Goal: Task Accomplishment & Management: Complete application form

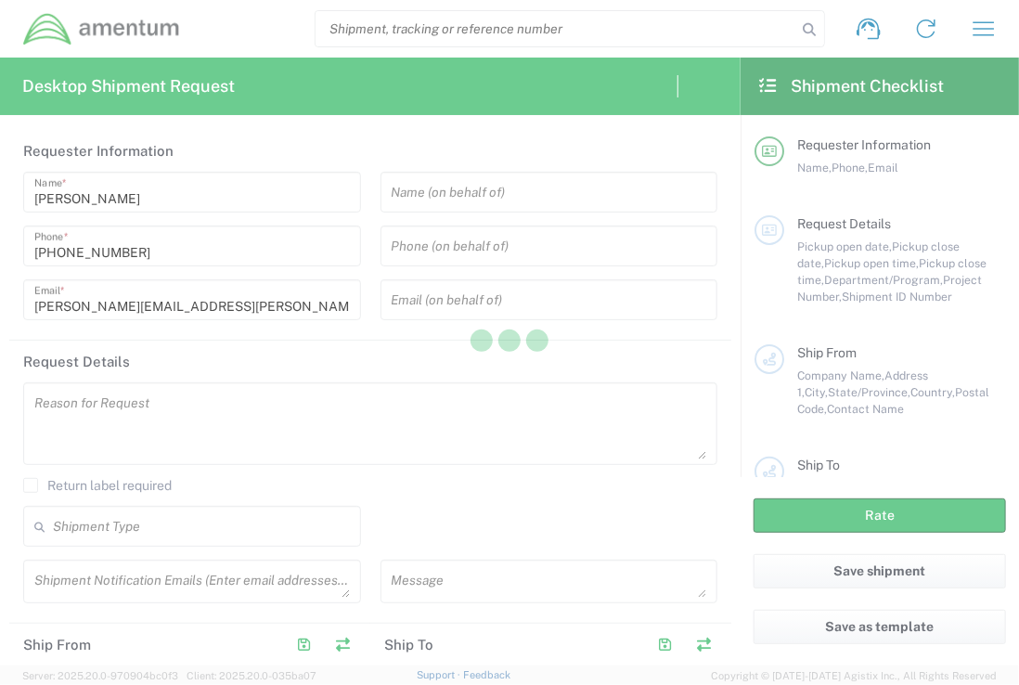
type input "[GEOGRAPHIC_DATA]"
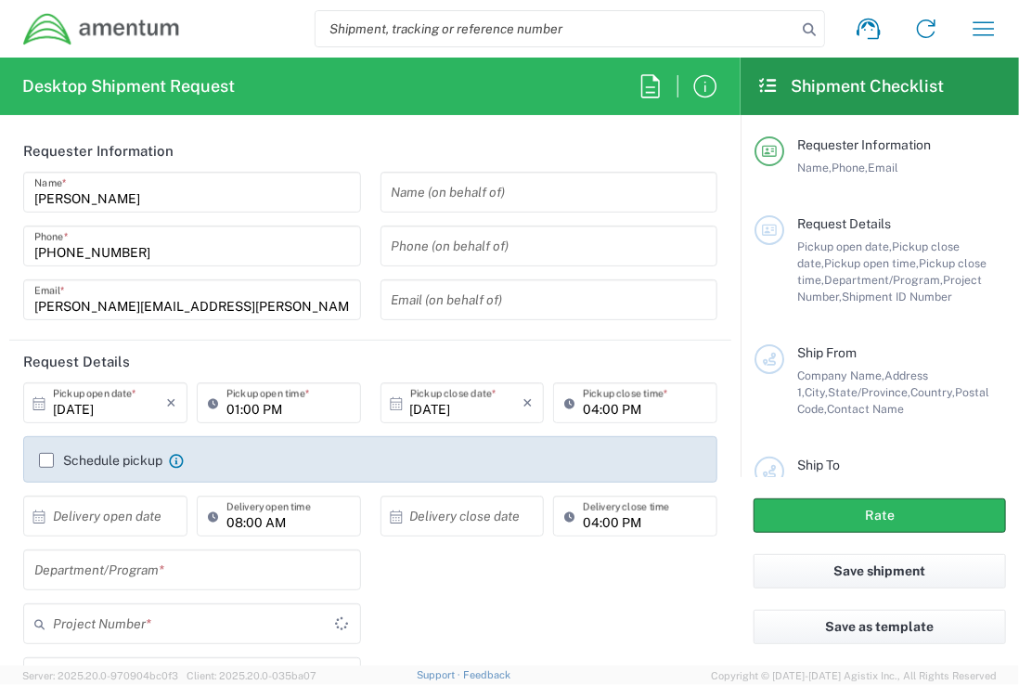
type input "[DOMAIN_NAME]"
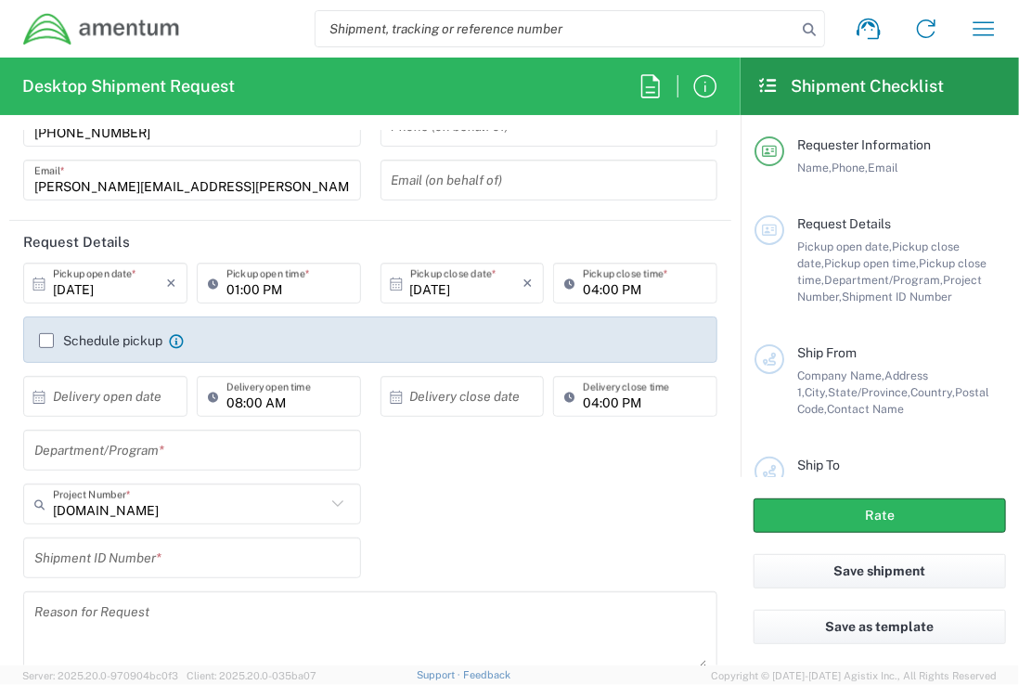
scroll to position [187, 0]
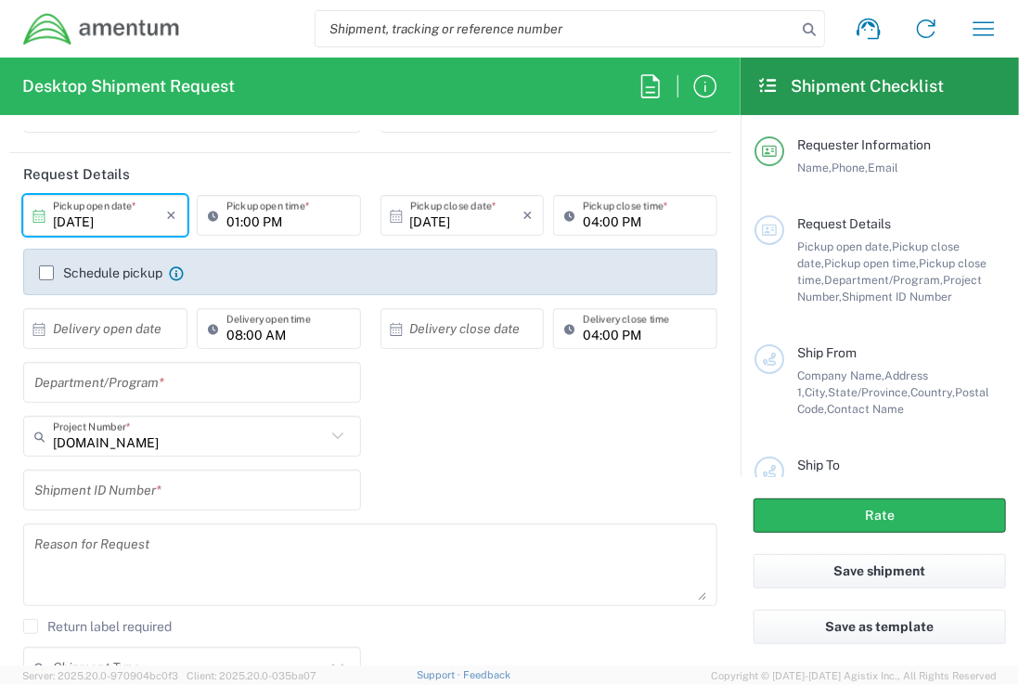
click at [85, 218] on input "[DATE]" at bounding box center [109, 216] width 113 height 32
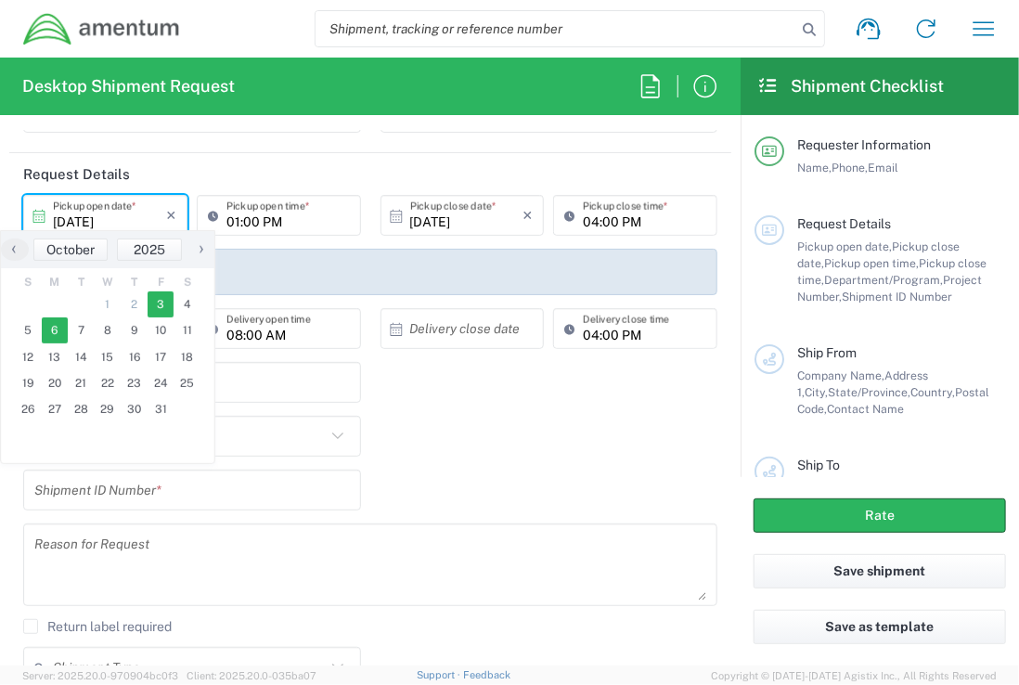
click at [55, 328] on span "6" at bounding box center [55, 330] width 27 height 26
type input "[DATE]"
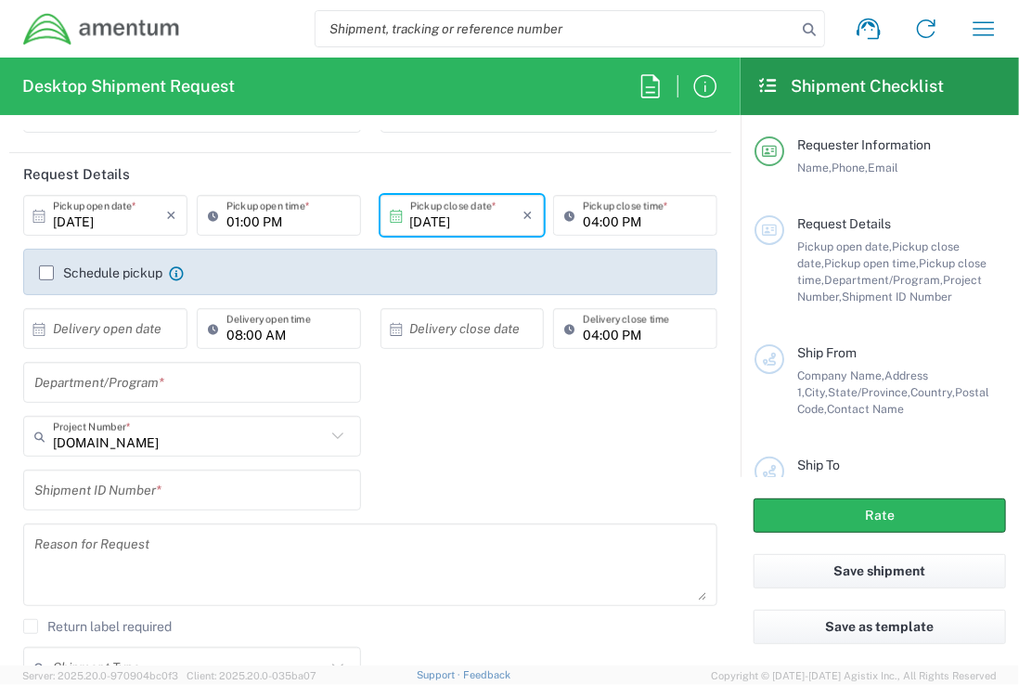
click at [435, 220] on input "[DATE]" at bounding box center [466, 216] width 113 height 32
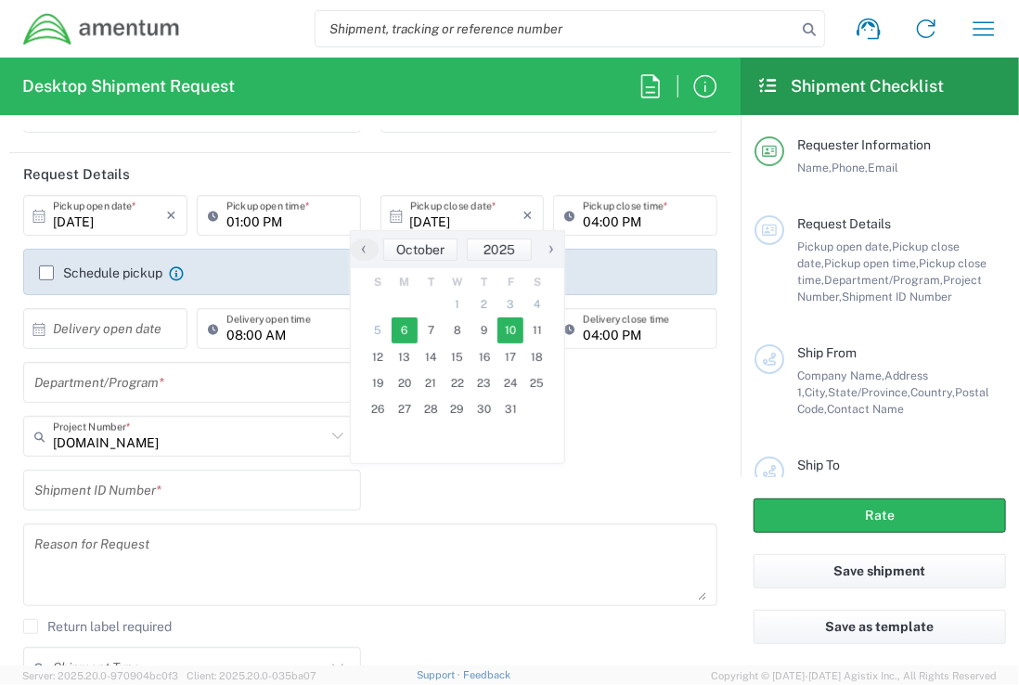
click at [516, 331] on span "10" at bounding box center [510, 330] width 27 height 26
type input "[DATE]"
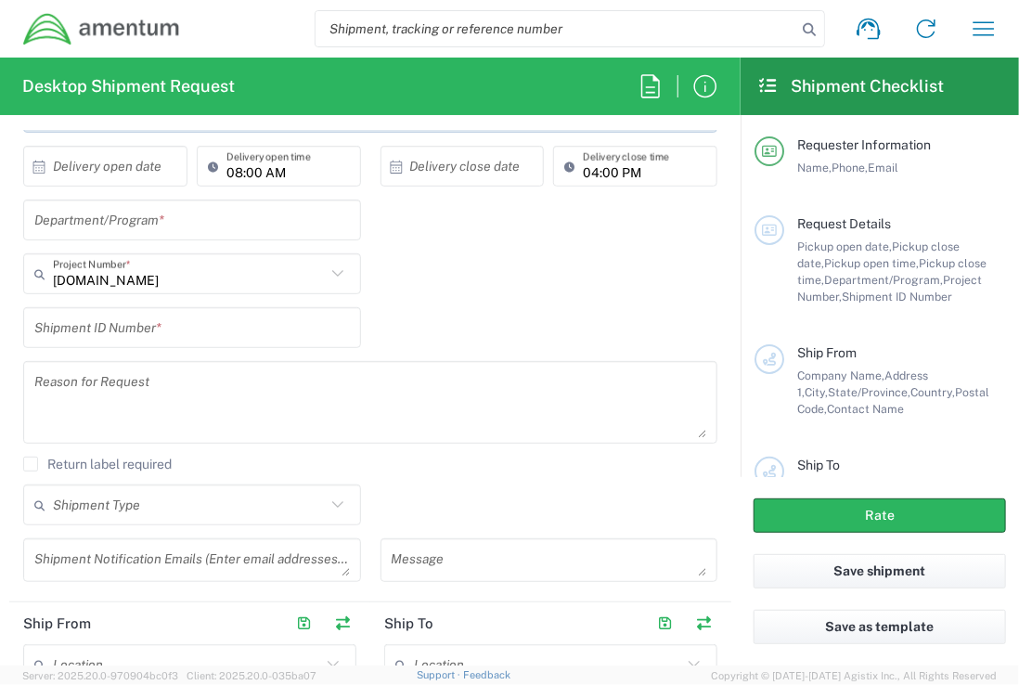
scroll to position [408, 0]
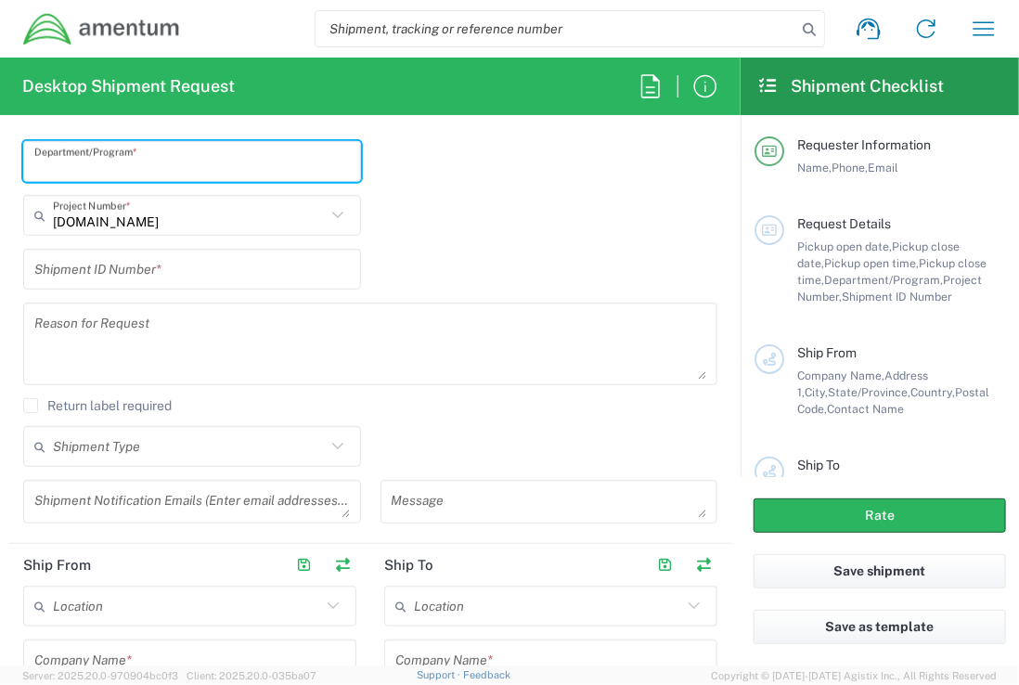
click at [174, 162] on input "text" at bounding box center [191, 162] width 315 height 32
type input "OMSS"
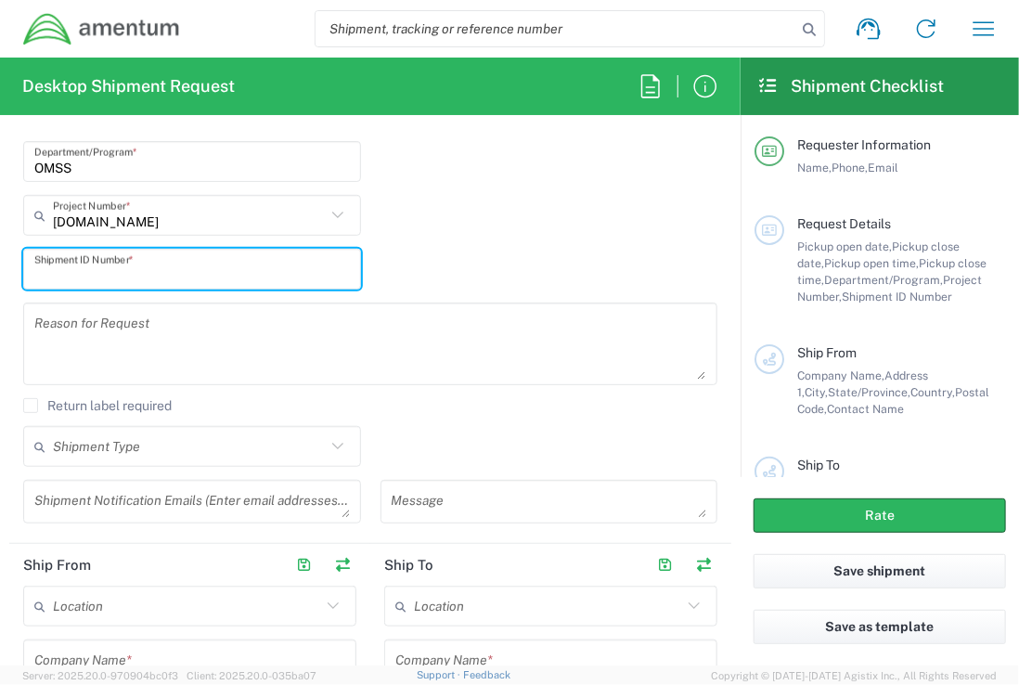
click at [196, 270] on input "text" at bounding box center [191, 269] width 315 height 32
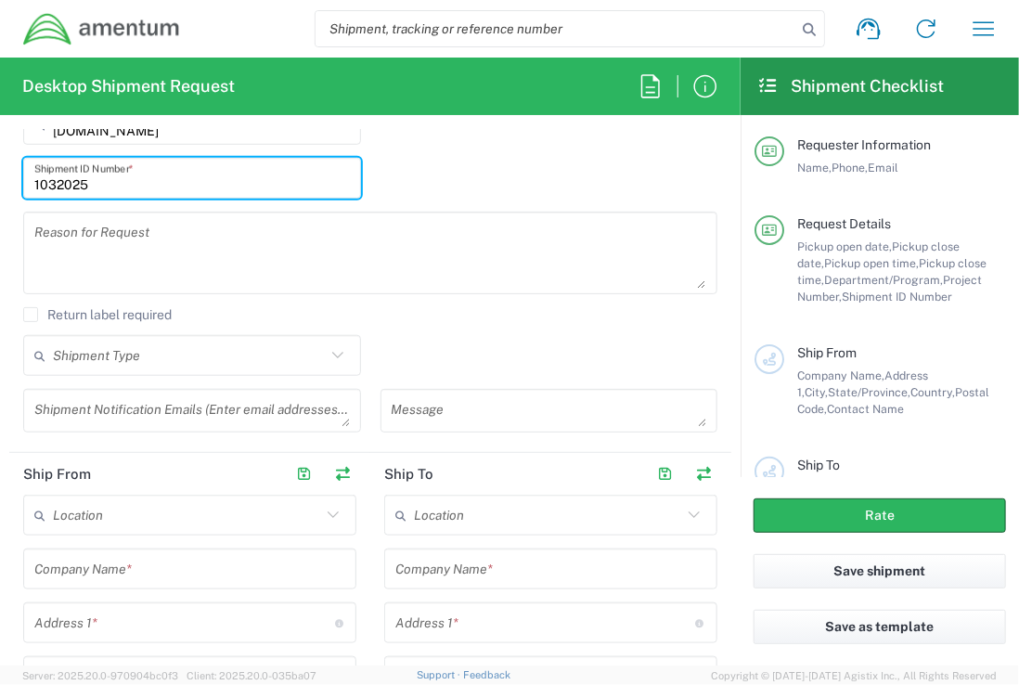
scroll to position [554, 0]
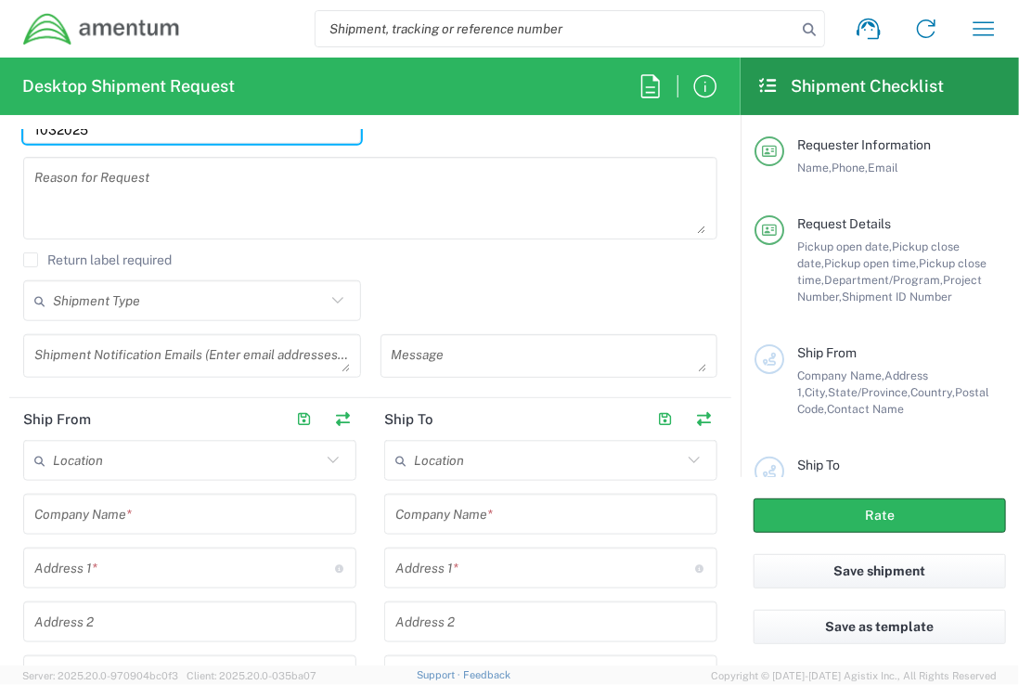
type input "1032025"
click at [335, 299] on icon at bounding box center [338, 301] width 24 height 24
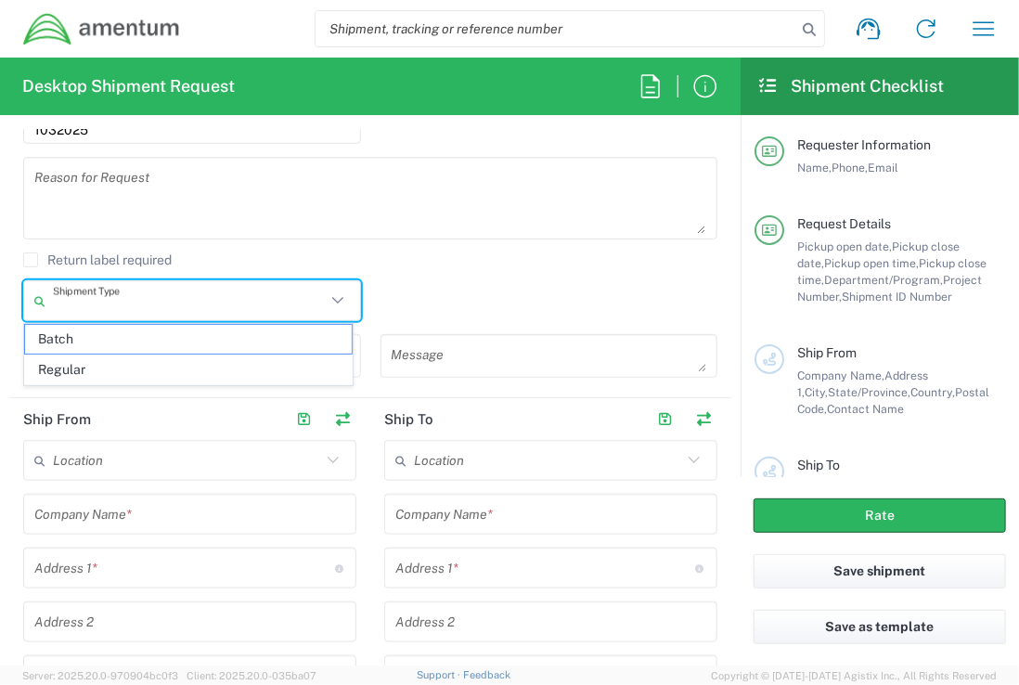
click at [448, 292] on div "Shipment Type Batch Regular" at bounding box center [371, 307] width 714 height 54
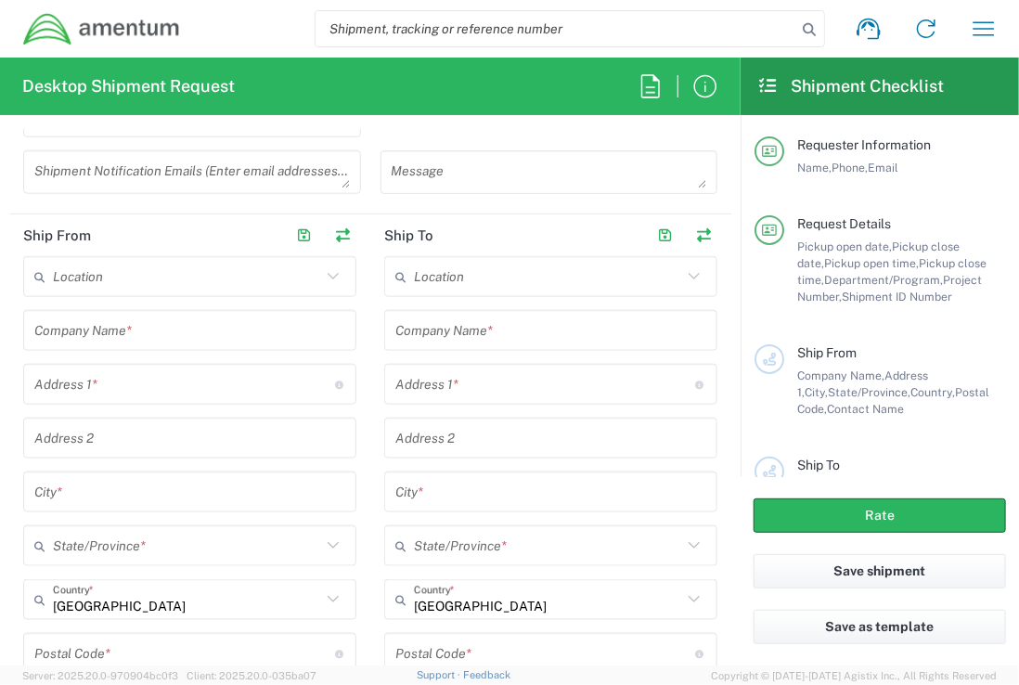
scroll to position [779, 0]
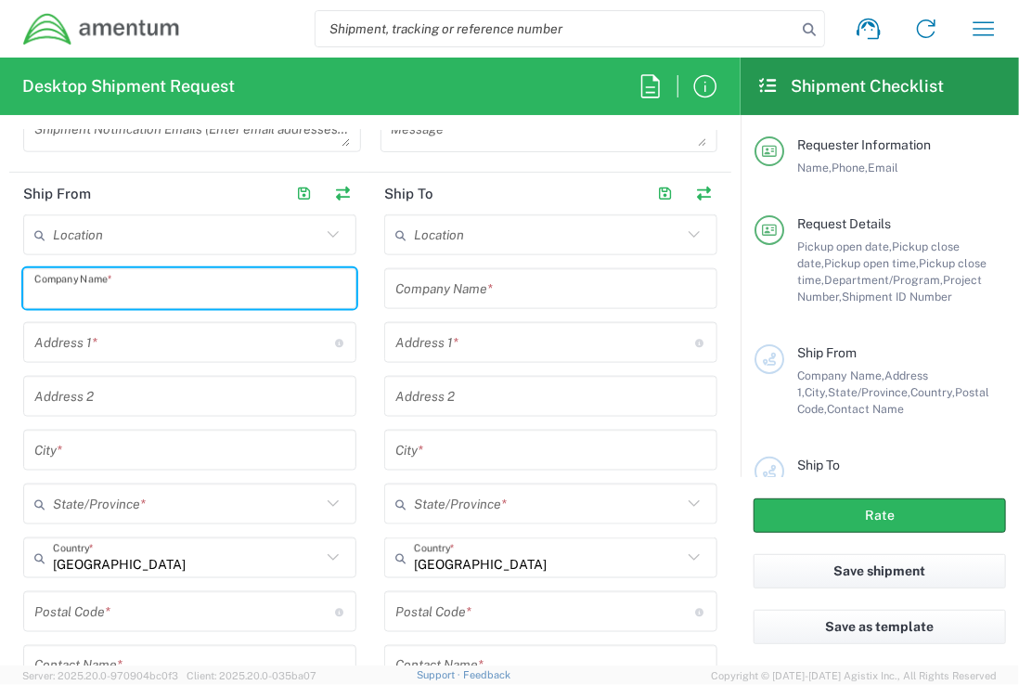
click at [183, 291] on input "text" at bounding box center [189, 289] width 311 height 32
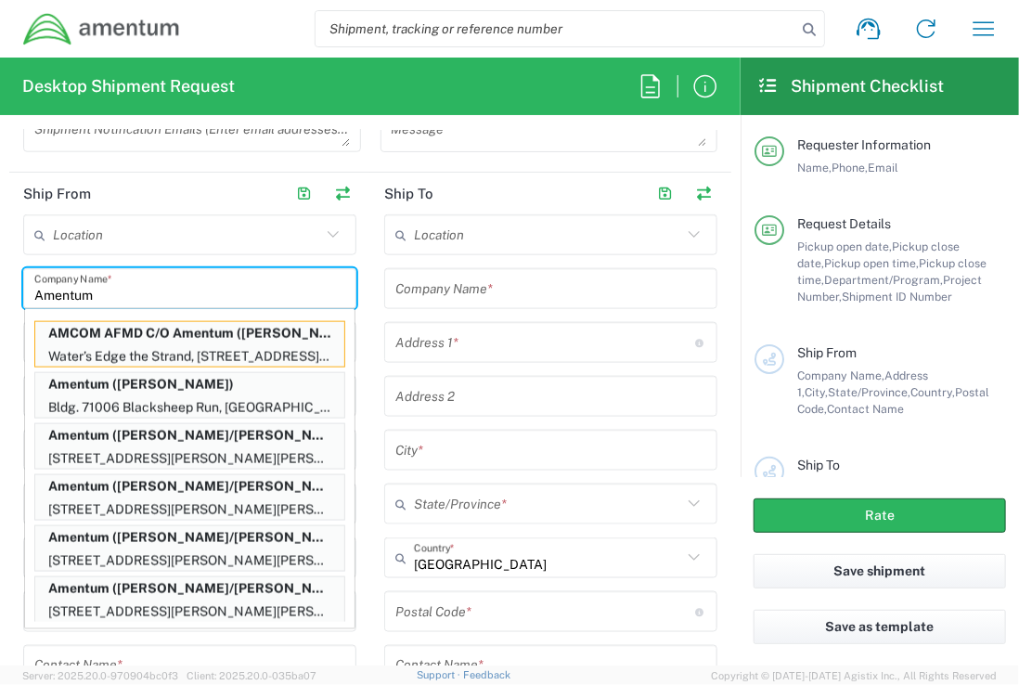
type input "Amentum"
click at [2, 326] on form "Requester Information [PERSON_NAME] Name * [PHONE_NUMBER] Phone * [PERSON_NAME]…" at bounding box center [370, 397] width 740 height 535
click at [2, 373] on form "Requester Information [PERSON_NAME] Name * [PHONE_NUMBER] Phone * [PERSON_NAME]…" at bounding box center [370, 397] width 740 height 535
click at [13, 230] on main "Location [PHONE_NUMBER] [PHONE_NUMBER] [PHONE_NUMBER] [PHONE_NUMBER] [PHONE_NUM…" at bounding box center [189, 552] width 361 height 676
click at [108, 292] on input "Amentum" at bounding box center [189, 289] width 311 height 32
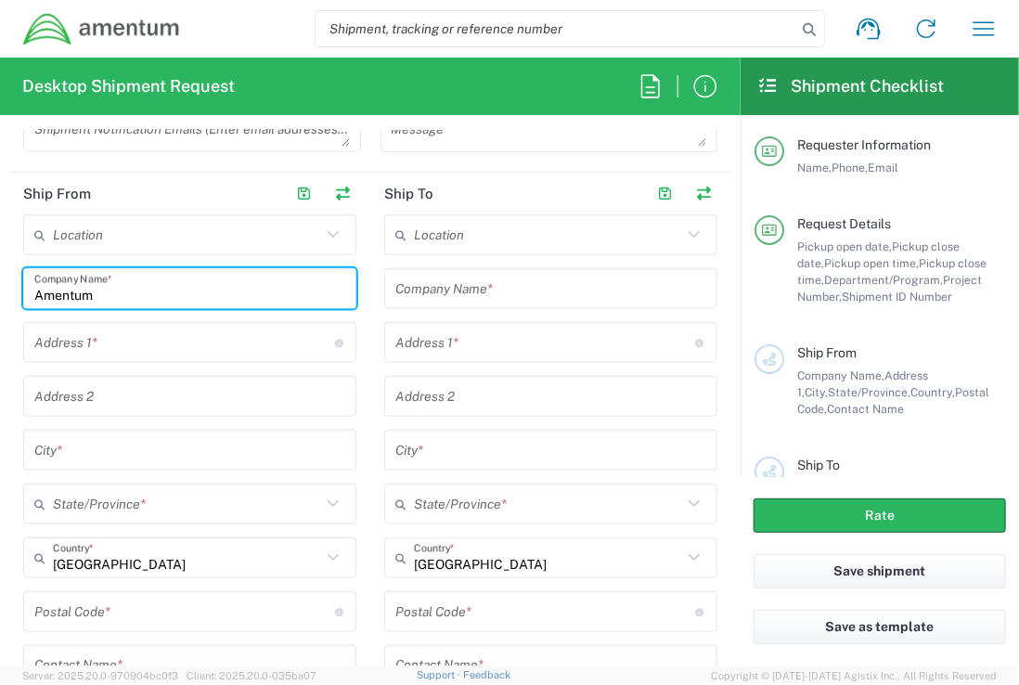
click at [181, 338] on input "text" at bounding box center [184, 343] width 301 height 32
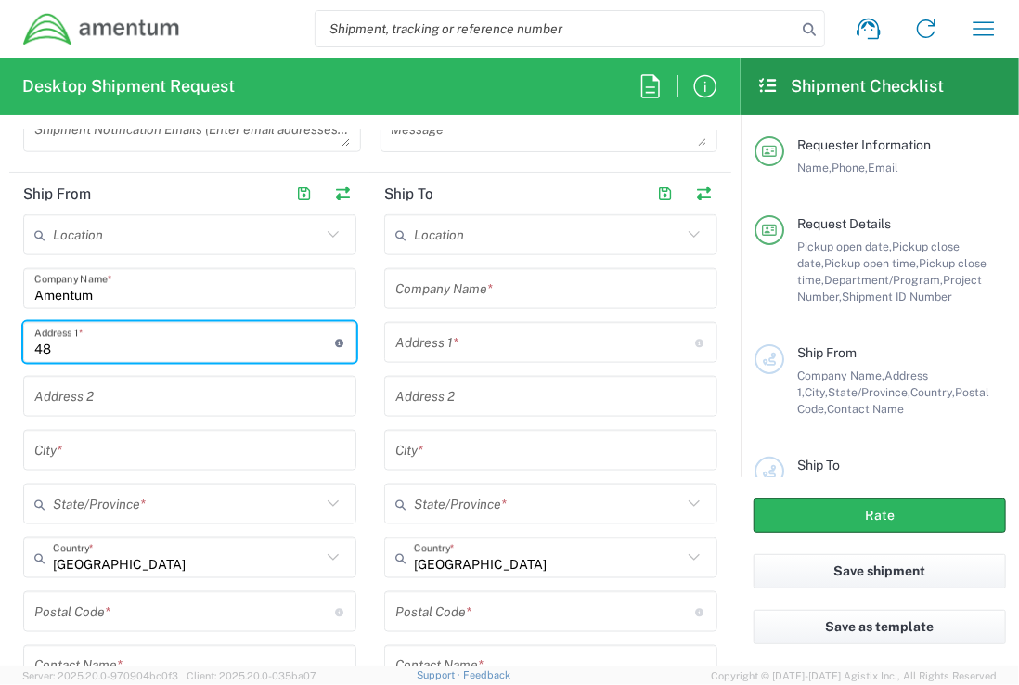
type input "[STREET_ADDRESS]"
type input "chantilly"
type input "[US_STATE]"
type input "20151"
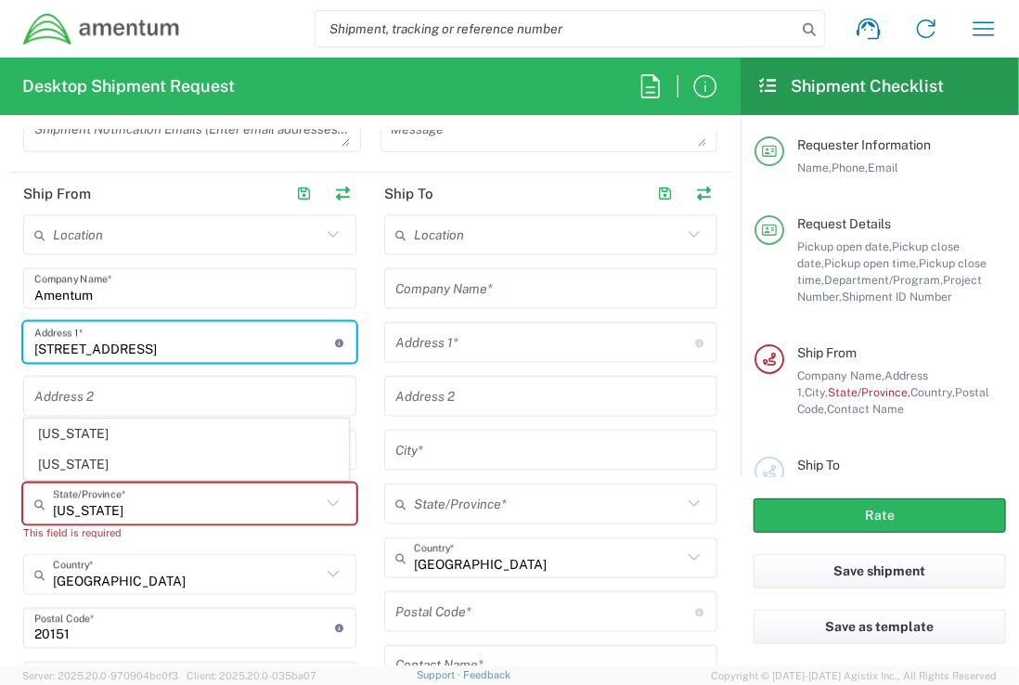
click at [331, 505] on icon at bounding box center [333, 504] width 24 height 24
click at [137, 547] on div "Location [PHONE_NUMBER] [PHONE_NUMBER] [PHONE_NUMBER] [PHONE_NUMBER] [PHONE_NUM…" at bounding box center [189, 560] width 333 height 692
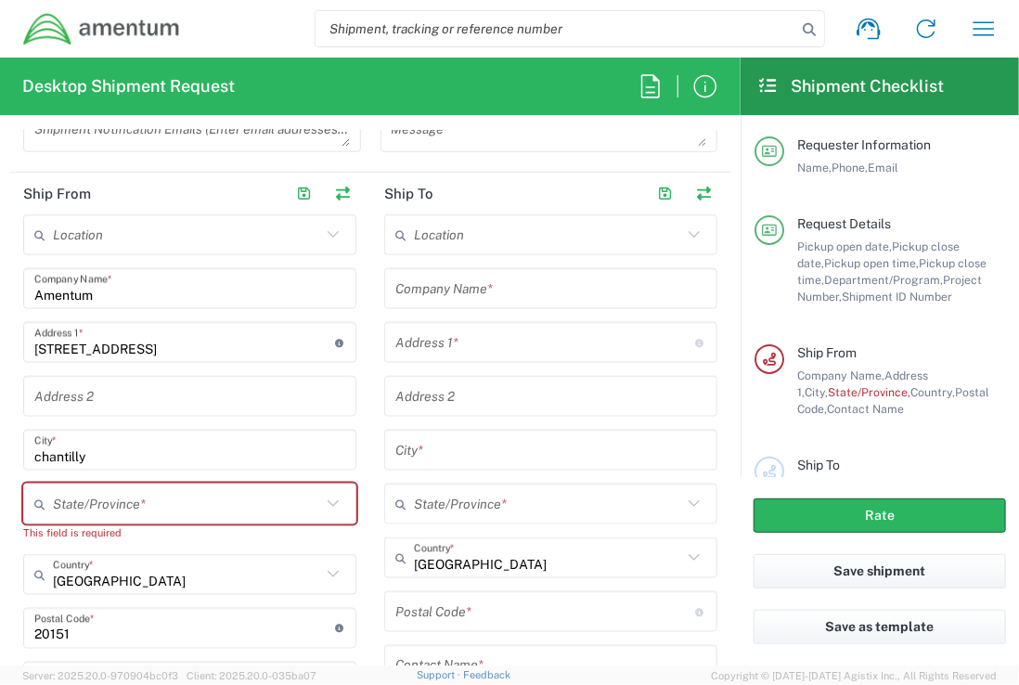
click at [108, 499] on input "text" at bounding box center [187, 504] width 268 height 32
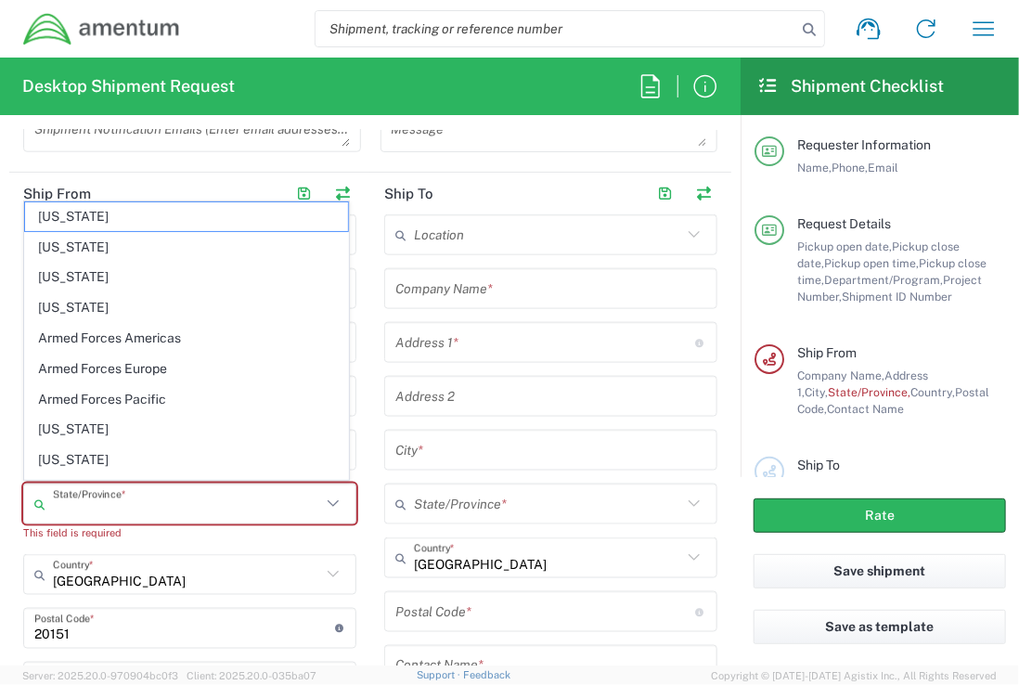
type input "[US_STATE]"
type input "[PERSON_NAME][EMAIL_ADDRESS][PERSON_NAME][DOMAIN_NAME]"
type input "5714800368"
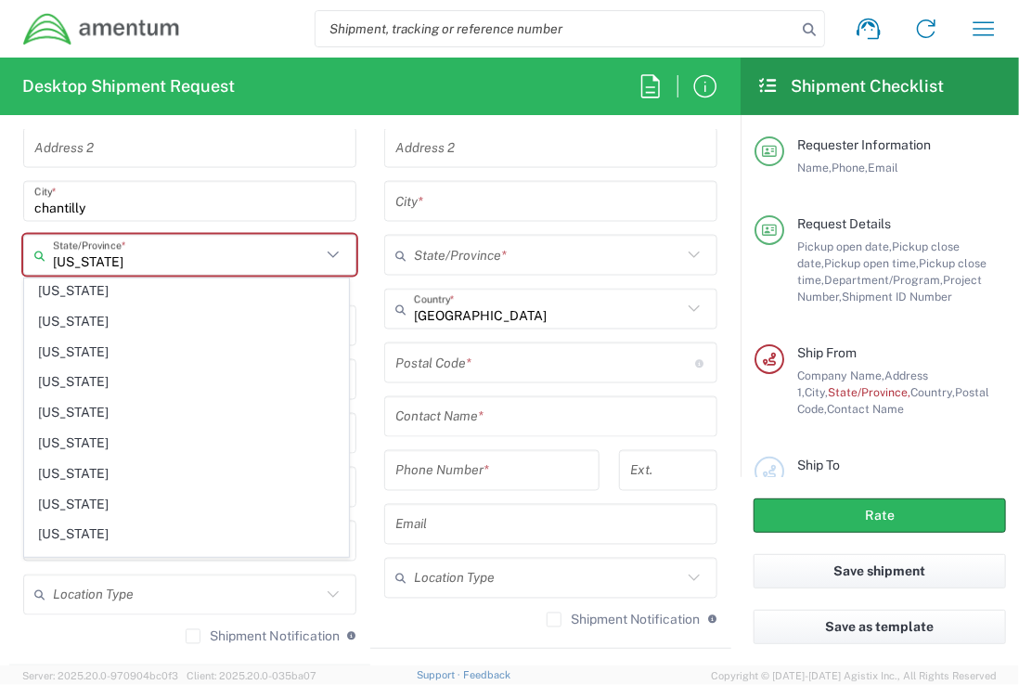
scroll to position [1405, 0]
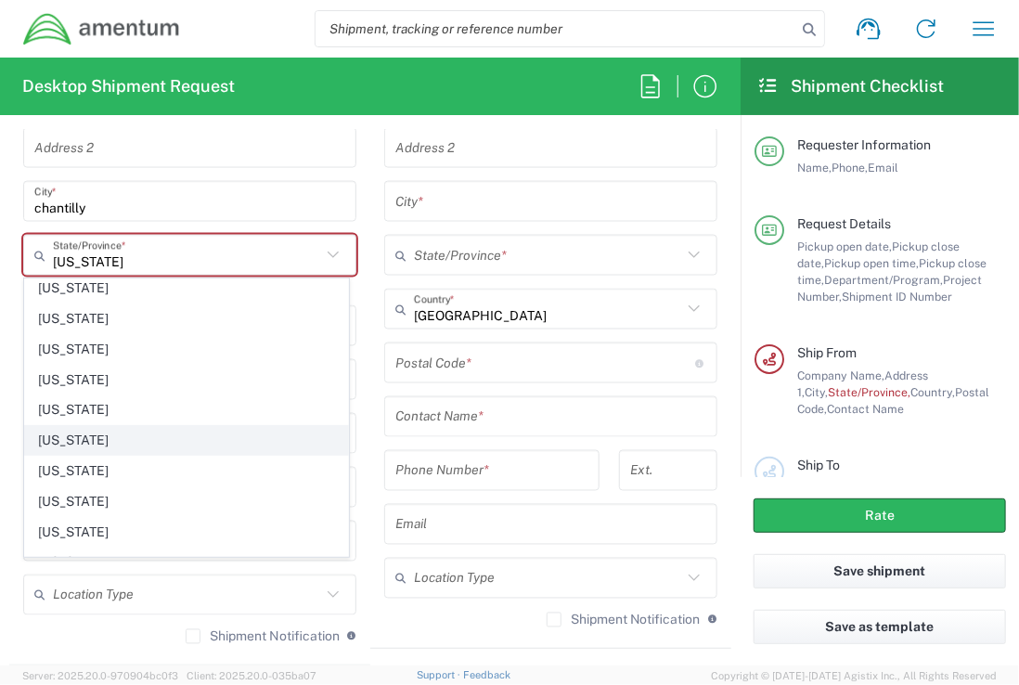
click at [157, 426] on span "[US_STATE]" at bounding box center [186, 440] width 323 height 29
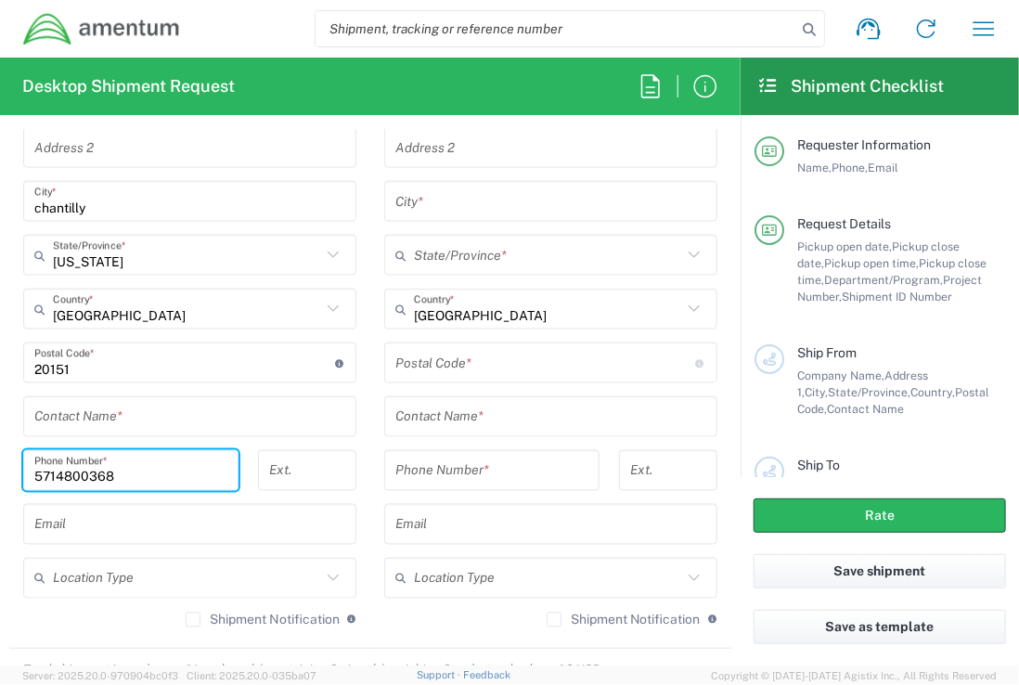
drag, startPoint x: 122, startPoint y: 471, endPoint x: 15, endPoint y: 471, distance: 106.7
click at [15, 471] on div "[PHONE_NUMBER] Phone Number *" at bounding box center [131, 477] width 235 height 54
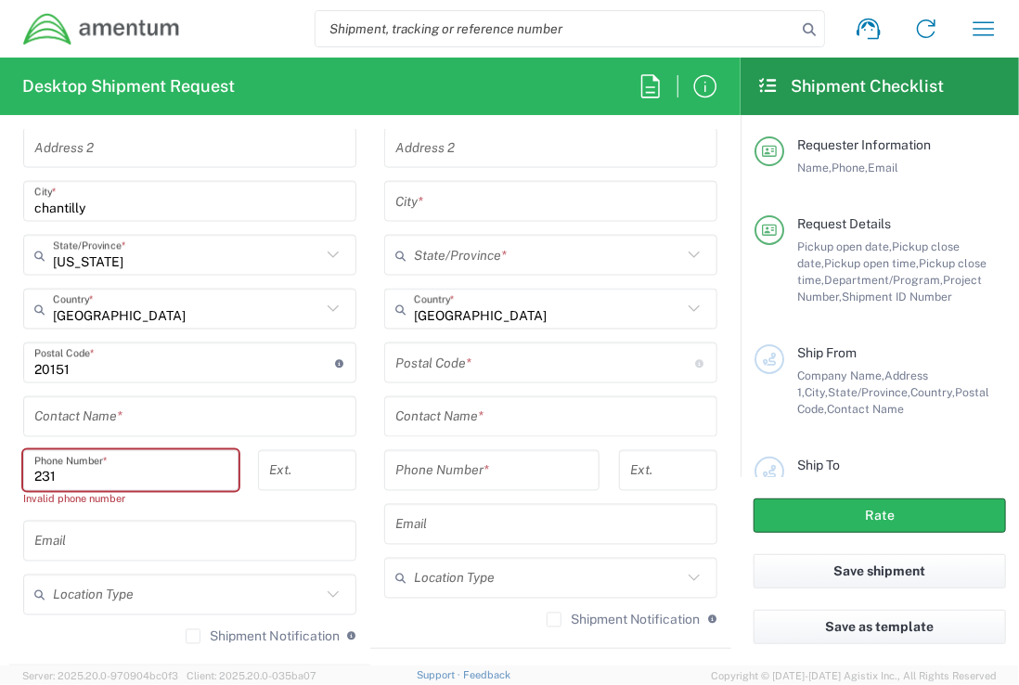
type input "2312537356"
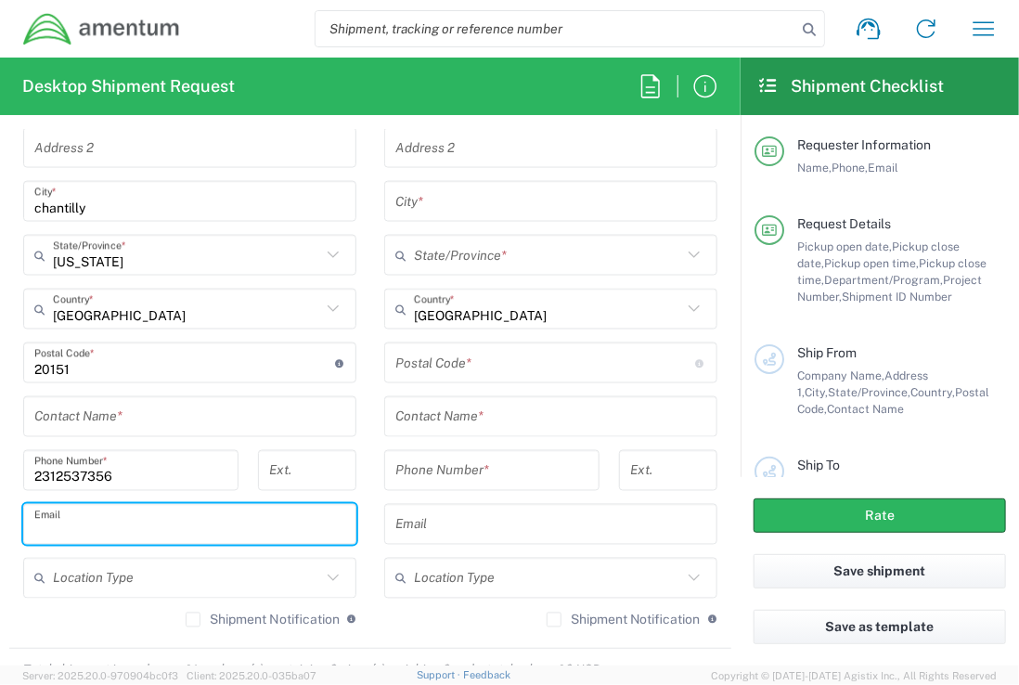
click at [90, 521] on input "text" at bounding box center [189, 524] width 311 height 32
type input "[PERSON_NAME].[PERSON_NAME]@[MEDICAL_DATA]"
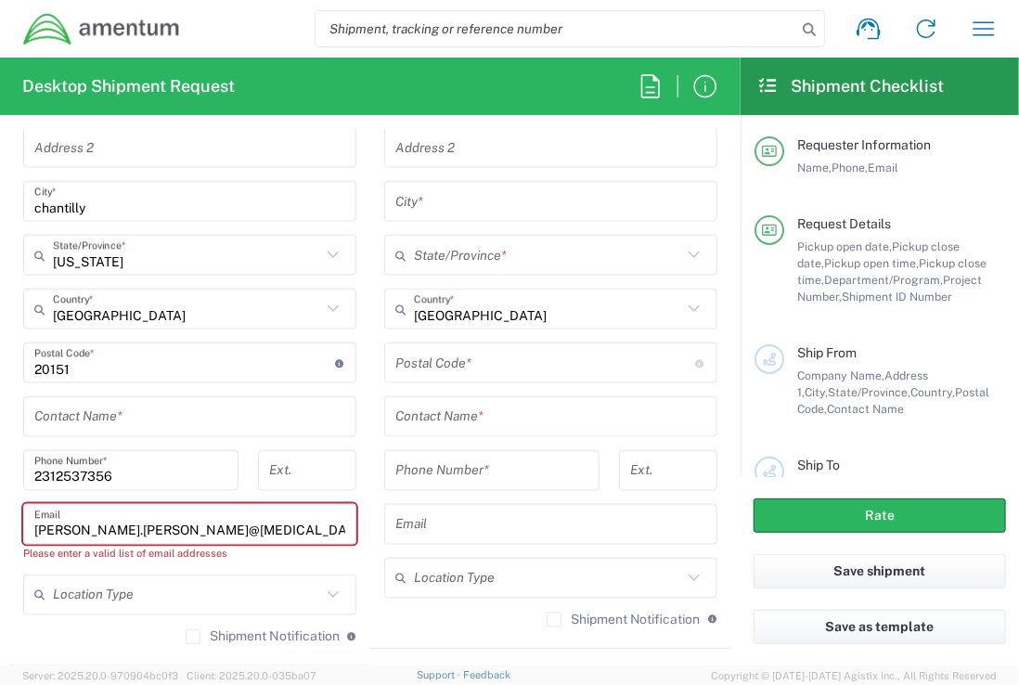
click at [682, 302] on icon at bounding box center [694, 309] width 24 height 24
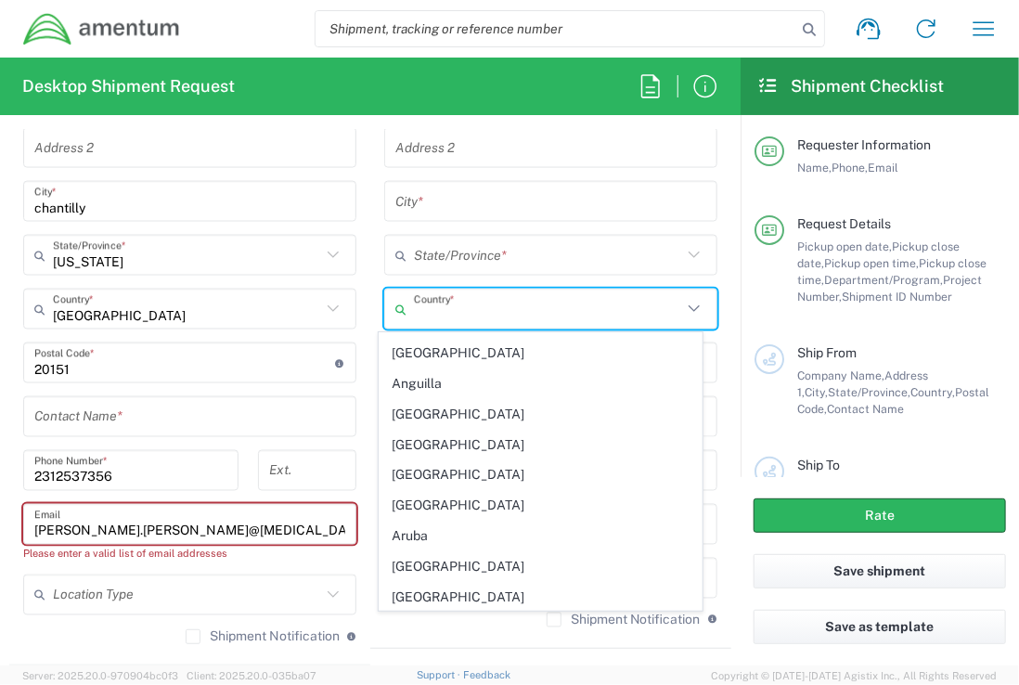
scroll to position [401, 0]
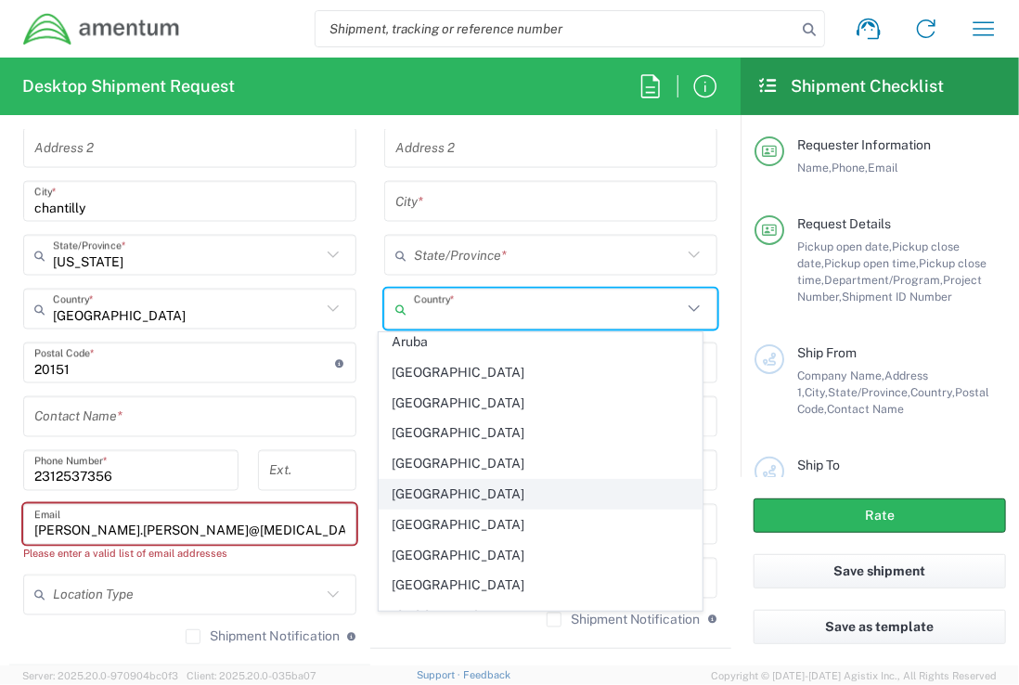
click at [402, 480] on span "[GEOGRAPHIC_DATA]" at bounding box center [541, 494] width 323 height 29
type input "[GEOGRAPHIC_DATA]"
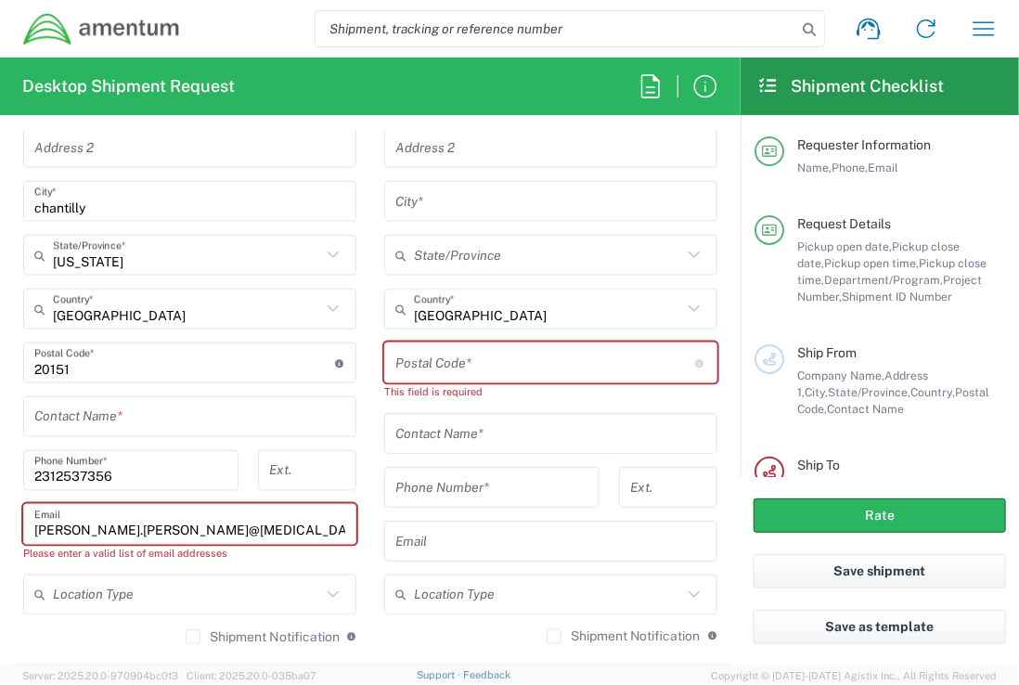
click at [403, 365] on input "undefined" at bounding box center [545, 363] width 301 height 32
paste input "0200-0299"
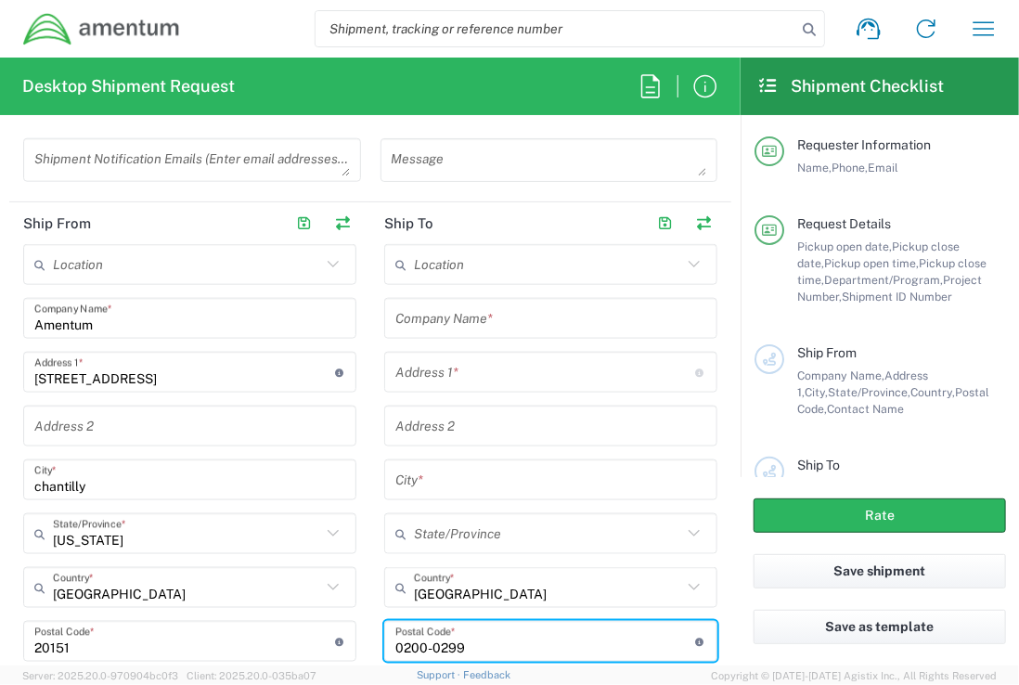
scroll to position [759, 0]
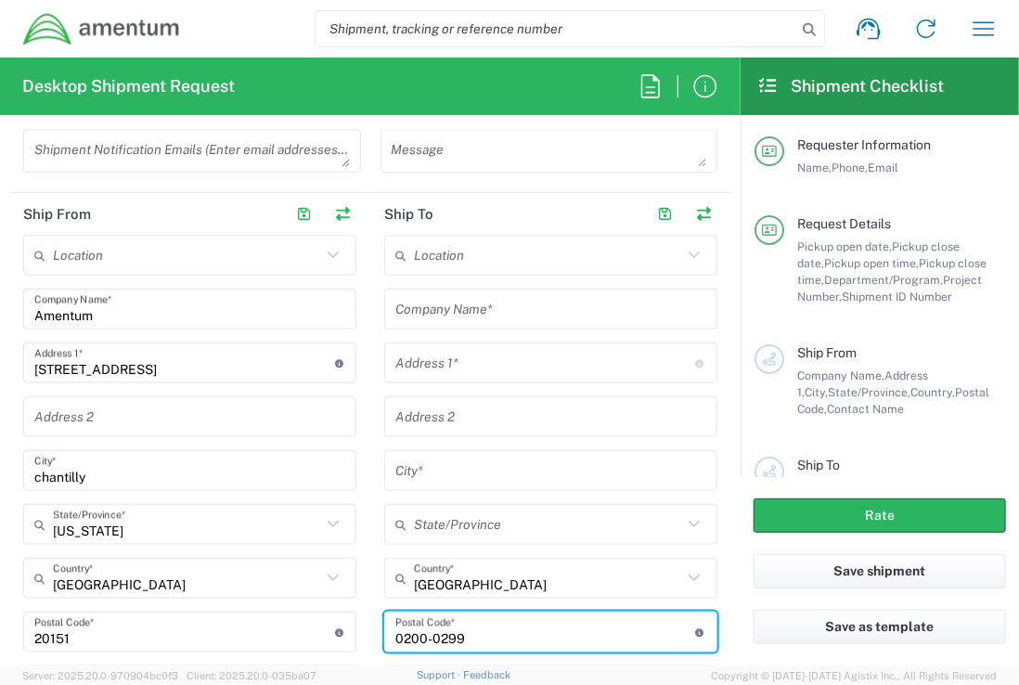
type input "0200-0299"
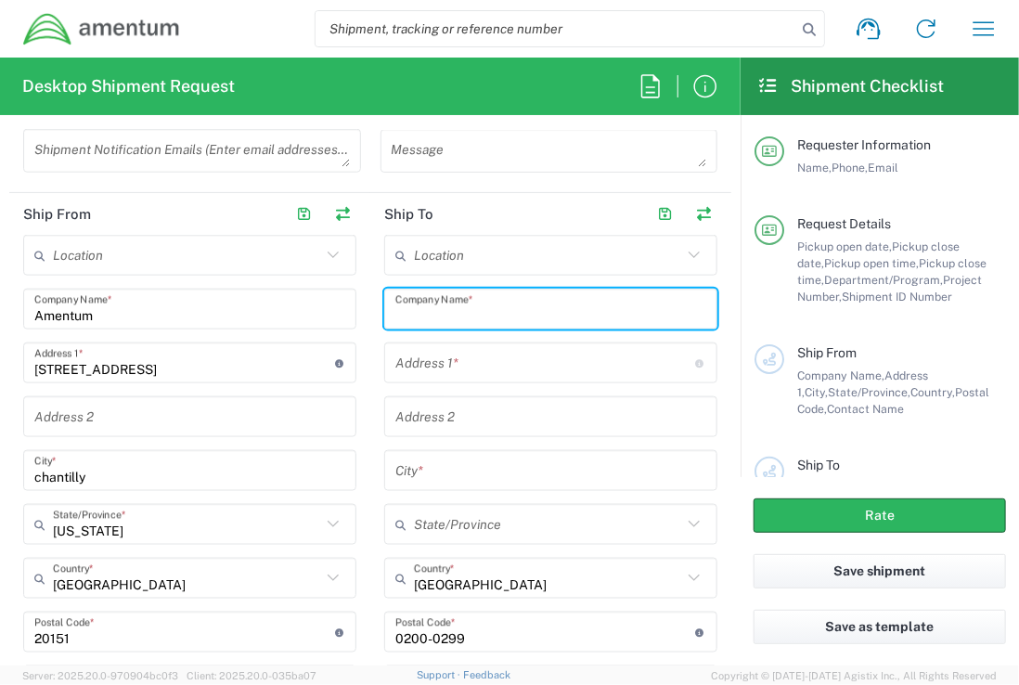
click at [513, 314] on input "text" at bounding box center [550, 309] width 311 height 32
type input "[PERSON_NAME]"
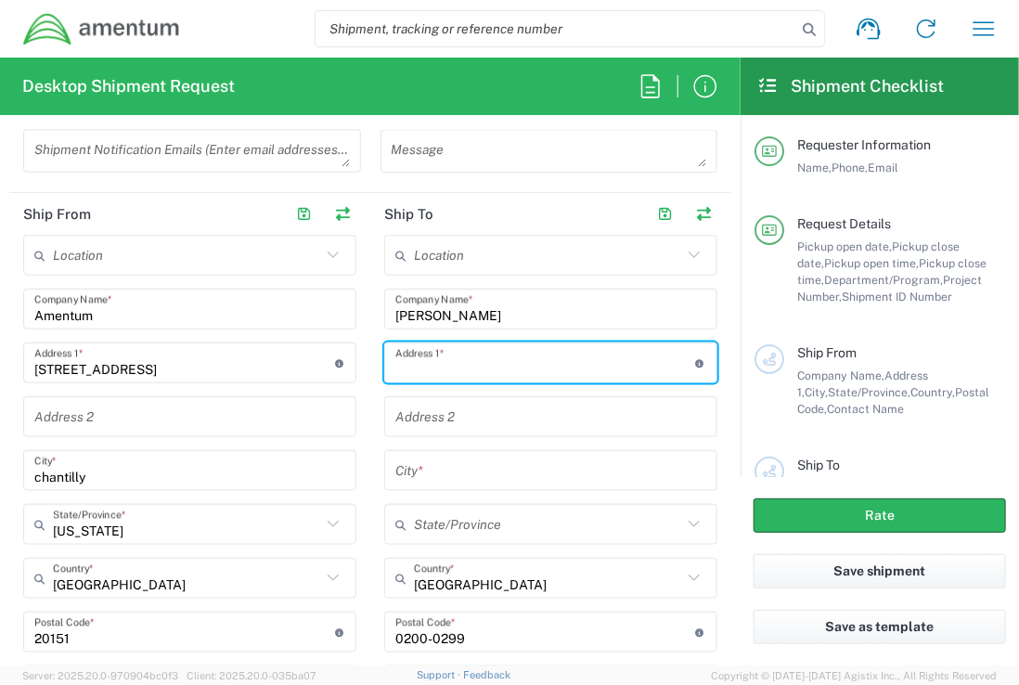
paste input "Cargo Express Village Samaheej [STREET_ADDRESS]"
type input "Cargo Express Village Samaheej [STREET_ADDRESS]"
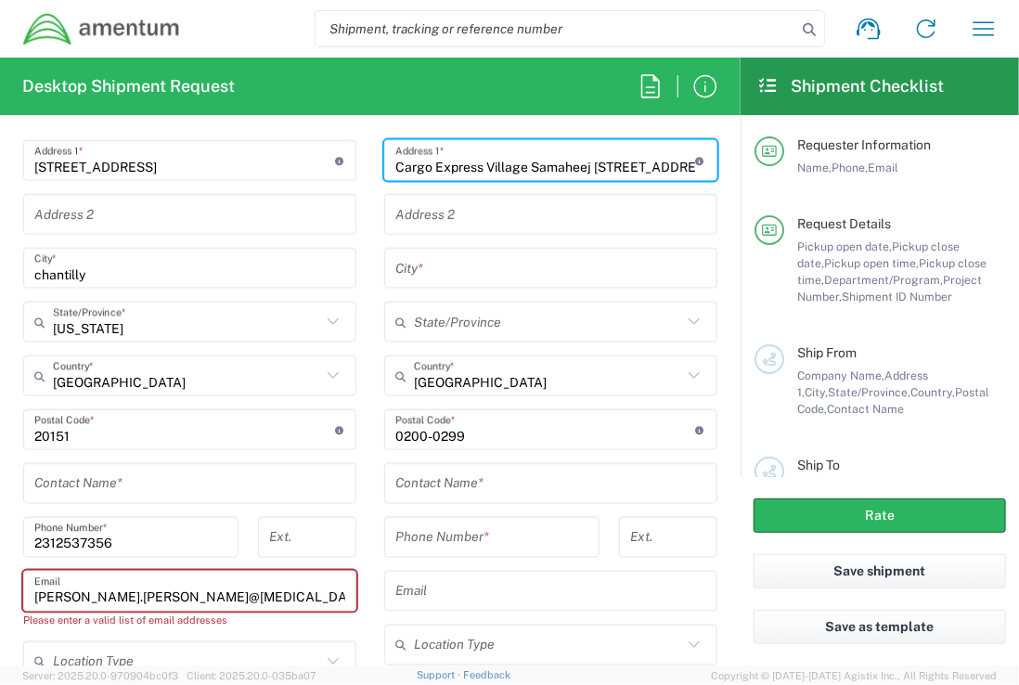
scroll to position [1032, 0]
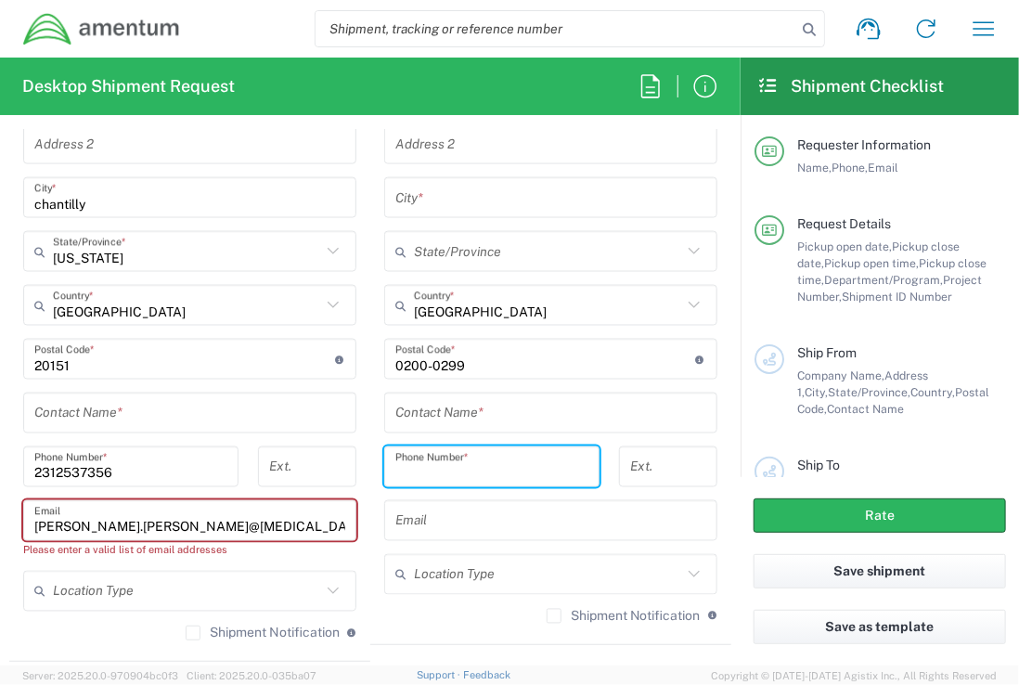
paste input "97337979217"
type input "97337979217"
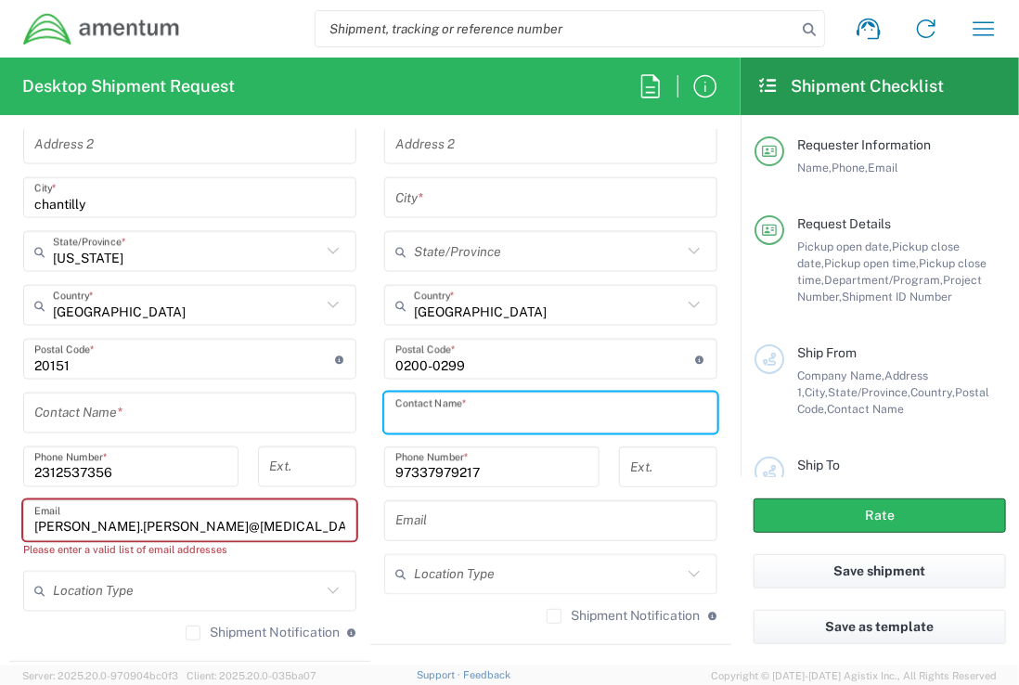
click at [418, 413] on input "text" at bounding box center [550, 413] width 311 height 32
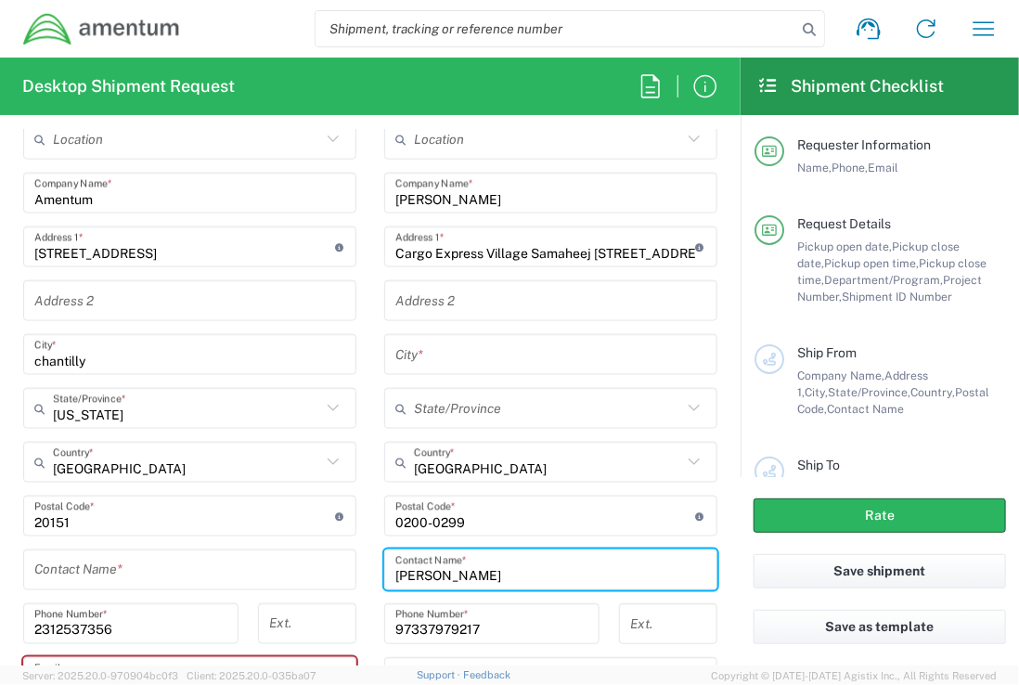
scroll to position [741, 0]
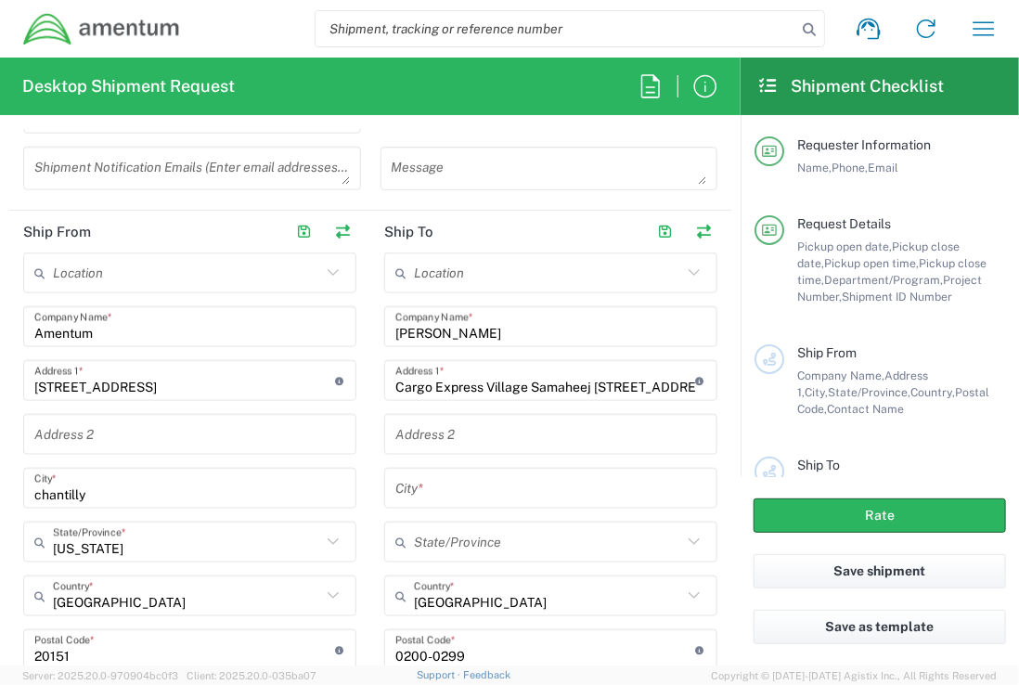
type input "[PERSON_NAME]"
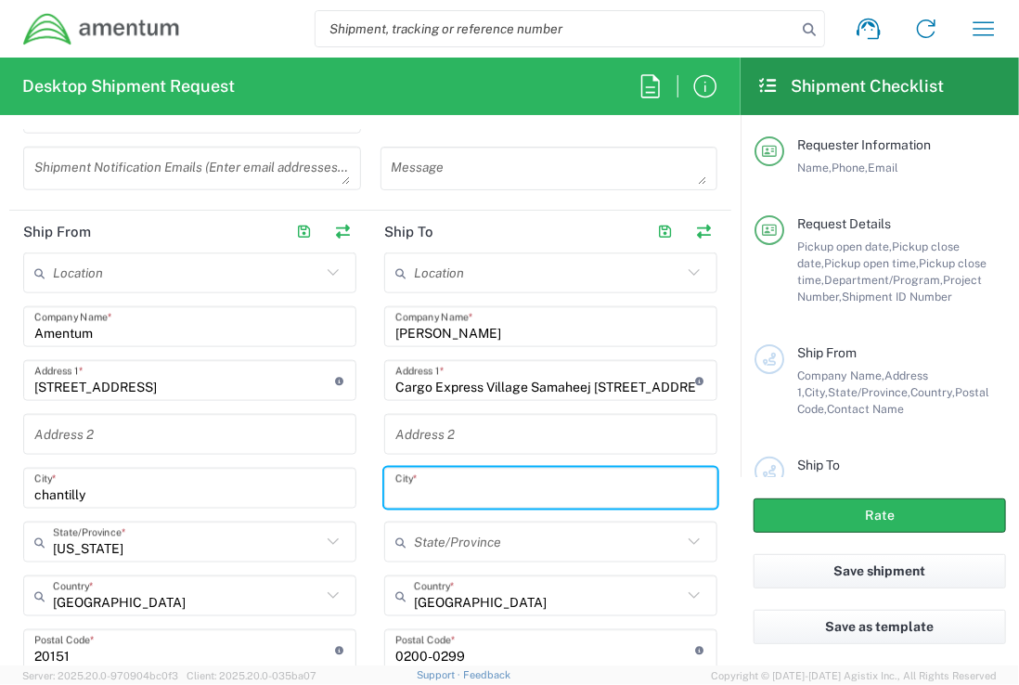
paste input "Muharraq"
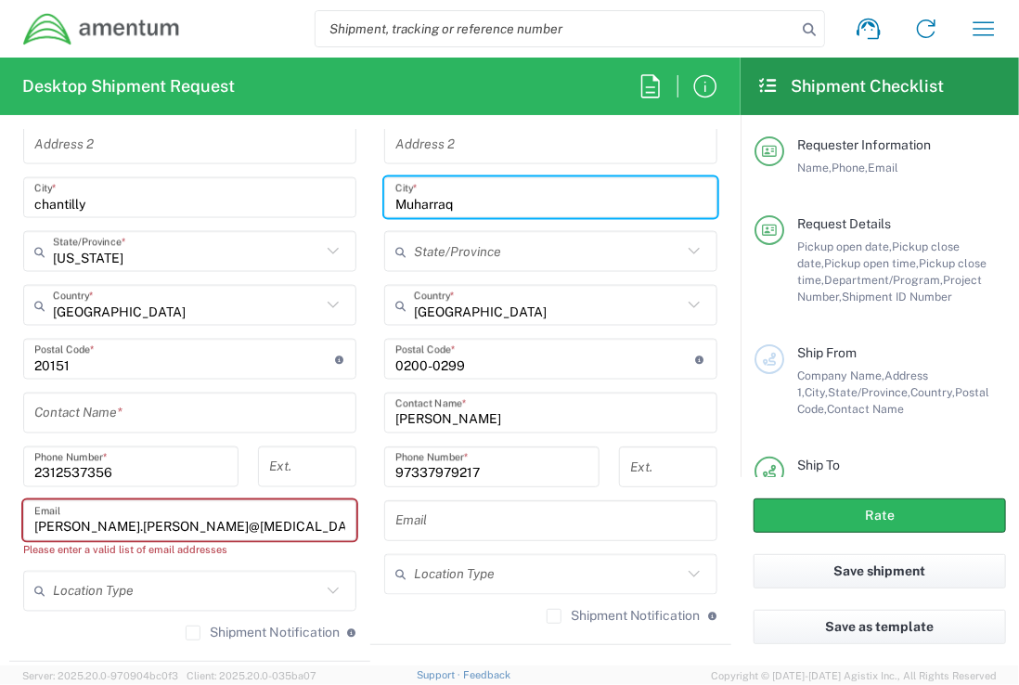
scroll to position [1130, 0]
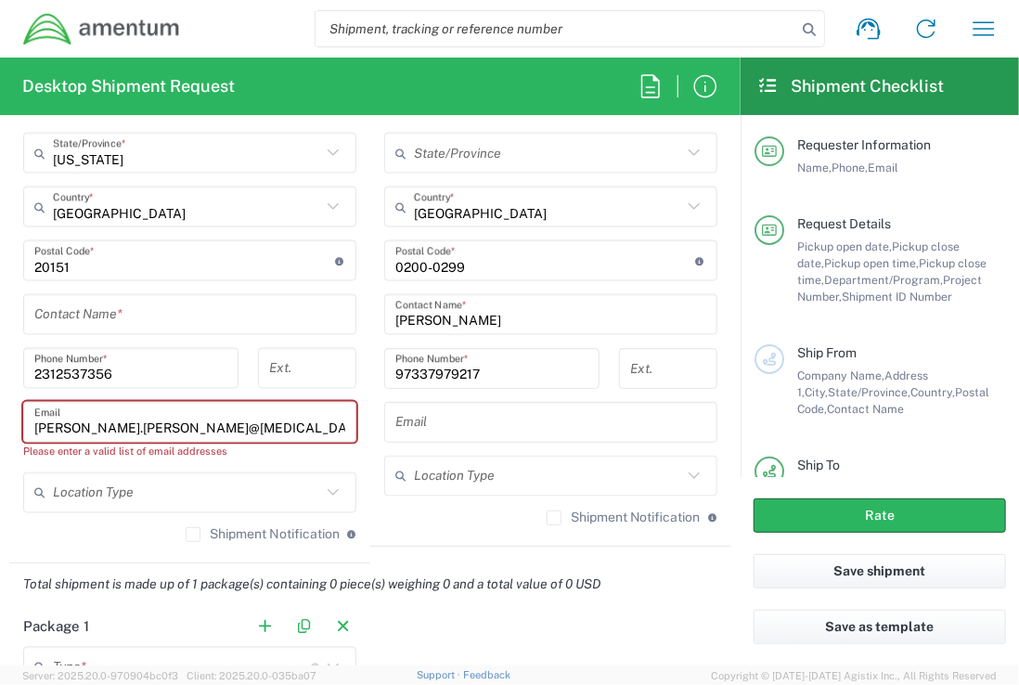
type input "Muharraq"
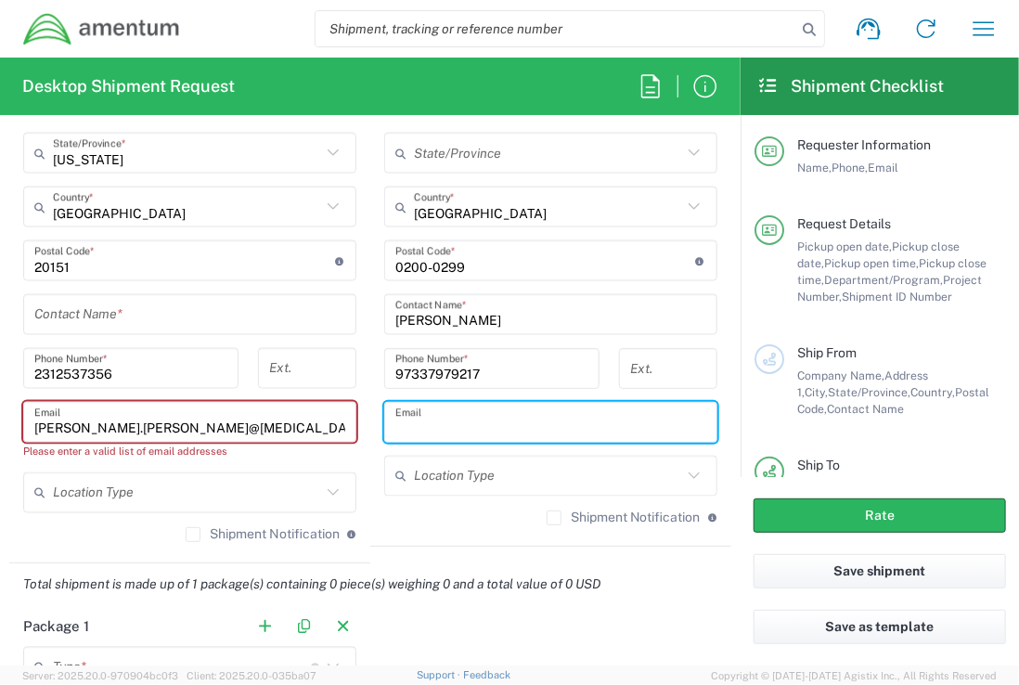
paste input "[EMAIL_ADDRESS][DOMAIN_NAME]"
type input "[EMAIL_ADDRESS][DOMAIN_NAME]"
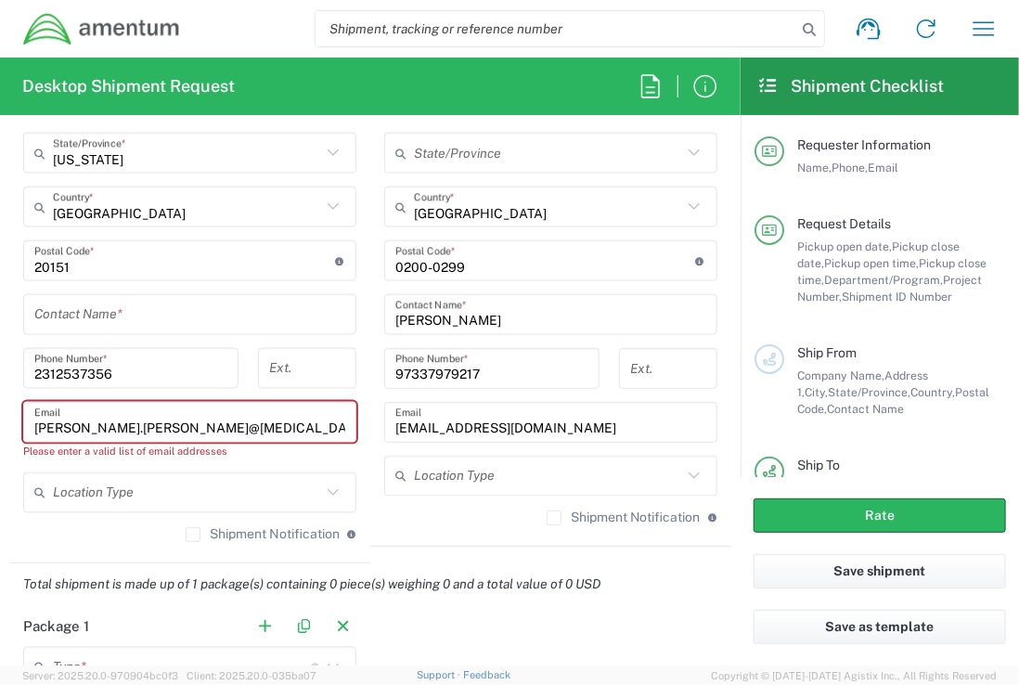
click at [215, 419] on input "[PERSON_NAME].[PERSON_NAME]@[MEDICAL_DATA]" at bounding box center [189, 422] width 311 height 32
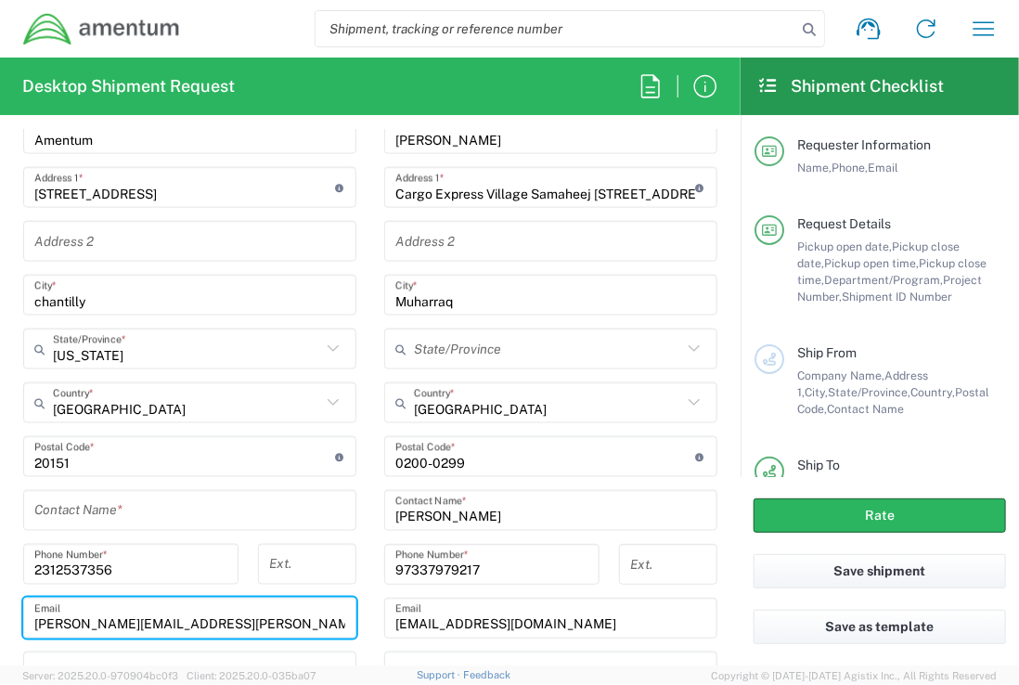
scroll to position [1071, 0]
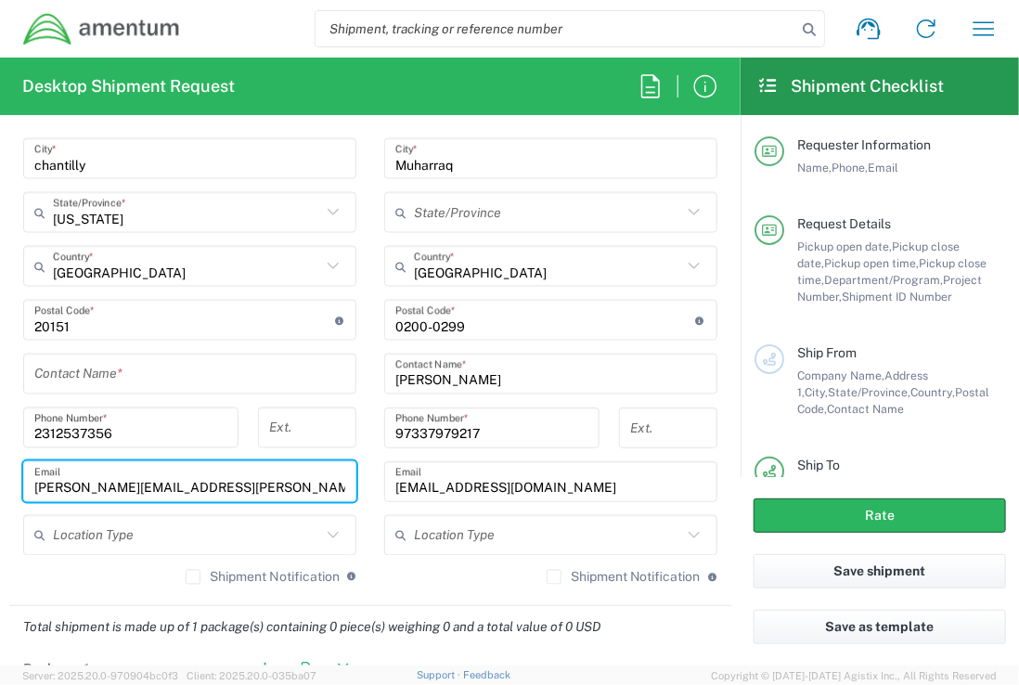
type input "[PERSON_NAME][EMAIL_ADDRESS][PERSON_NAME][DOMAIN_NAME]"
click at [100, 371] on input "text" at bounding box center [189, 374] width 311 height 32
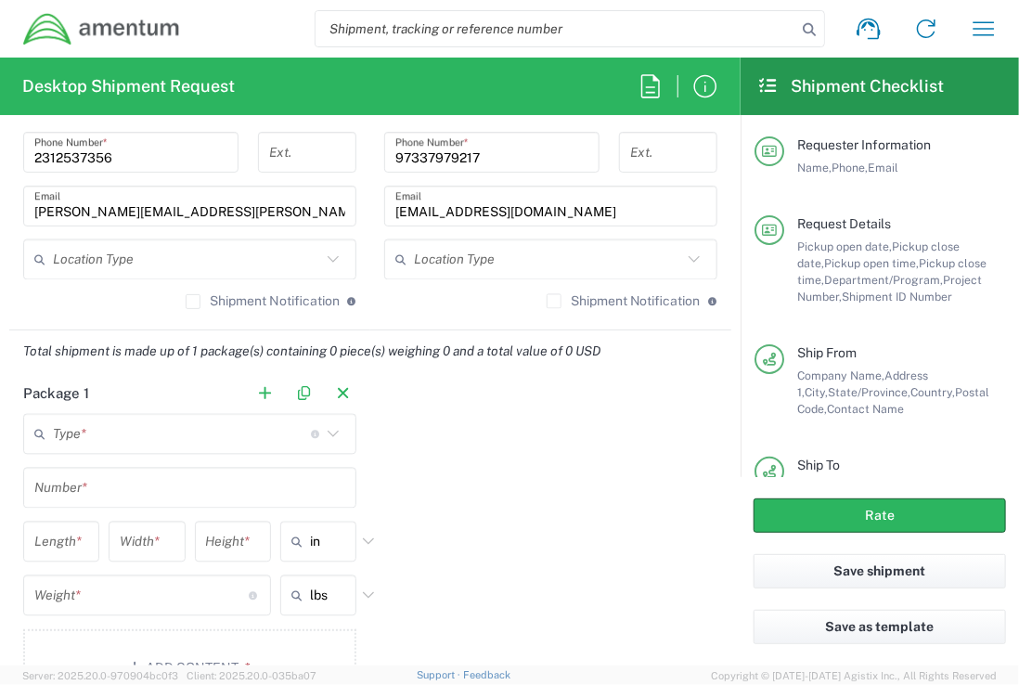
scroll to position [1417, 0]
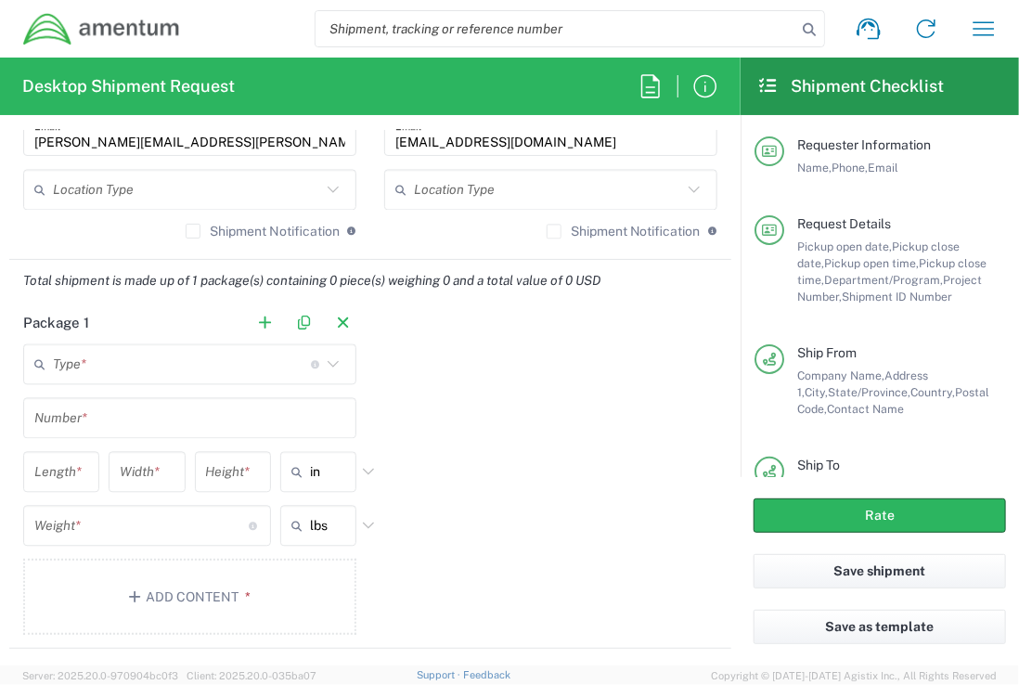
type input "[PERSON_NAME]"
click at [327, 364] on icon at bounding box center [333, 364] width 24 height 24
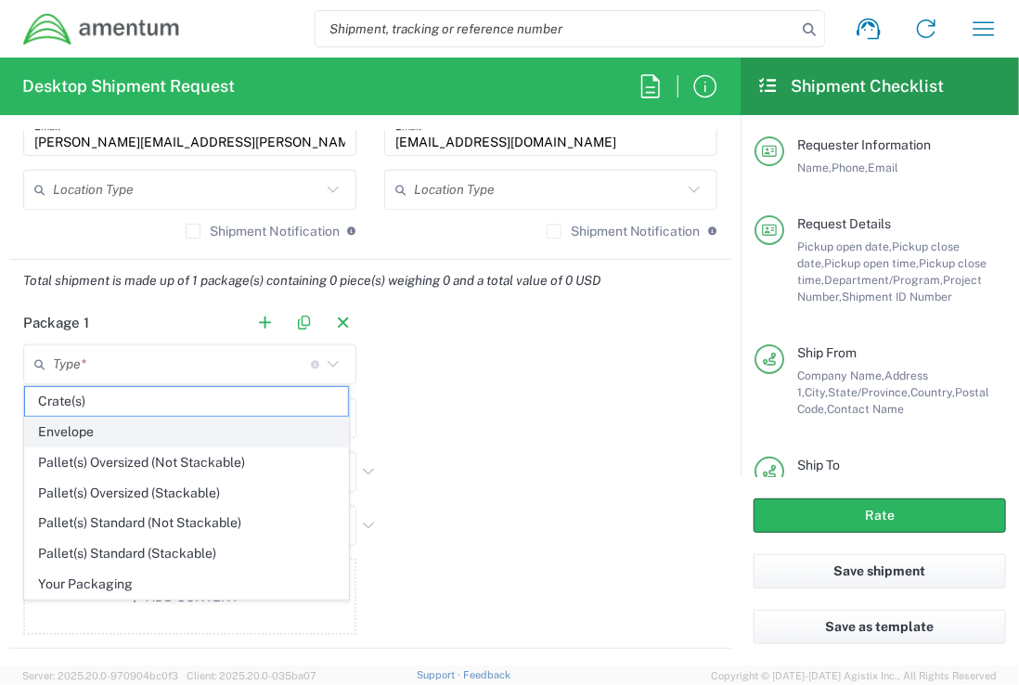
click at [144, 427] on span "Envelope" at bounding box center [186, 432] width 323 height 29
type input "Envelope"
type input "1"
type input "9.5"
type input "12.5"
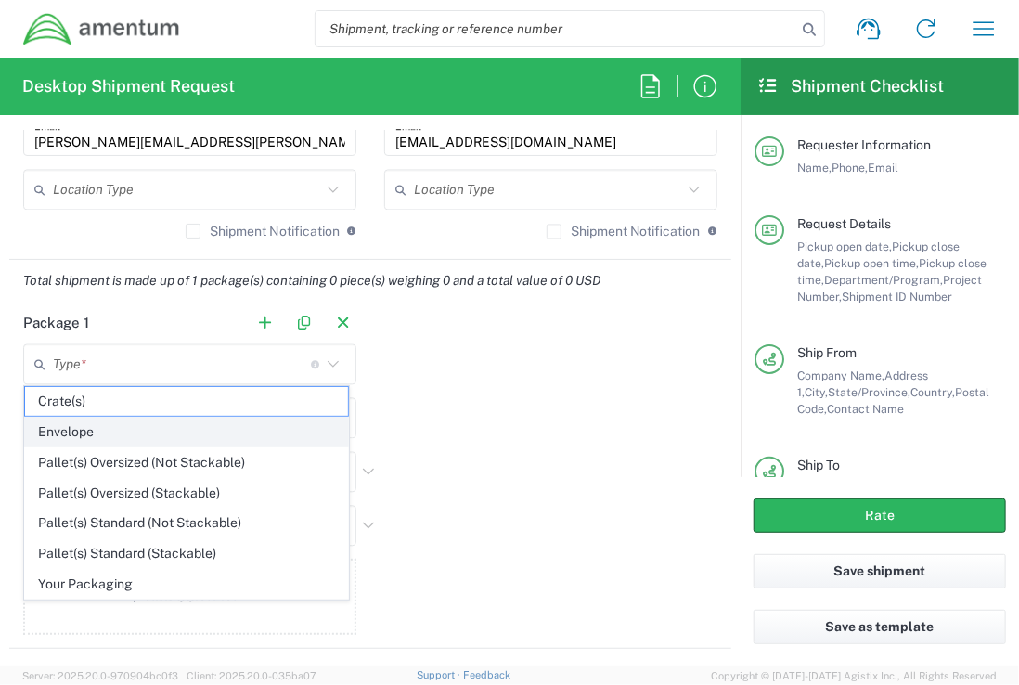
type input "0.25"
type input "1"
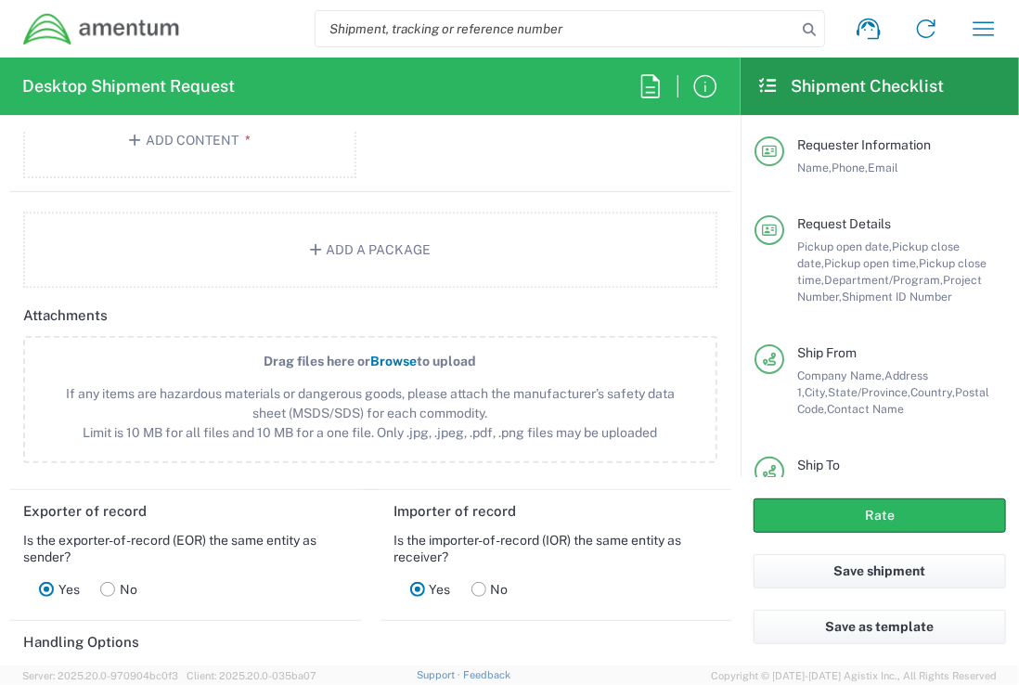
scroll to position [1768, 0]
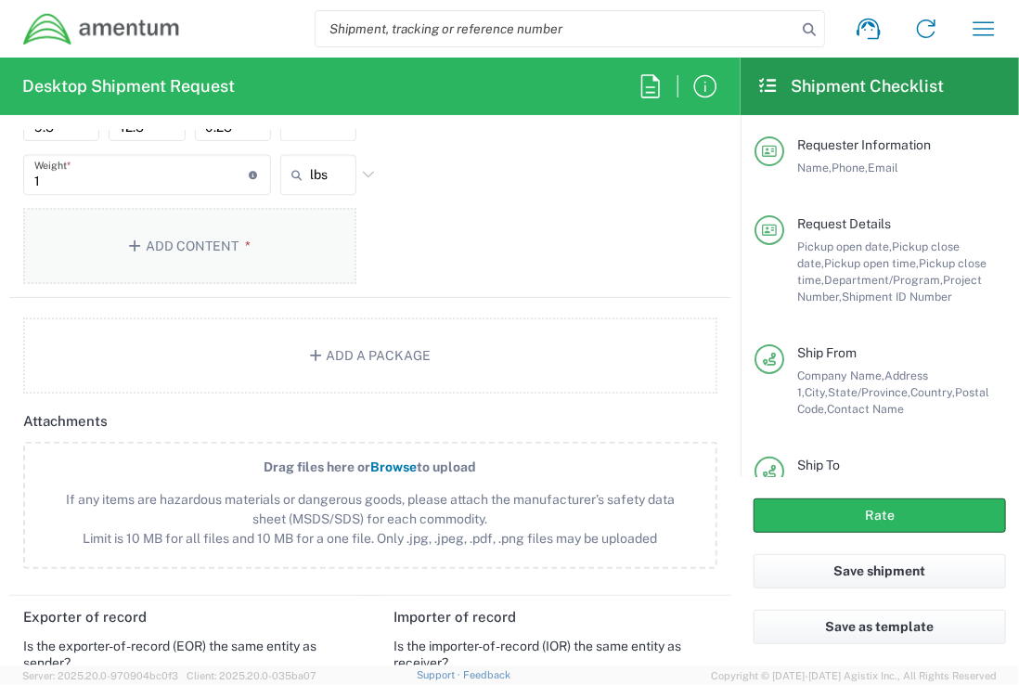
click at [204, 242] on button "Add Content *" at bounding box center [189, 246] width 333 height 76
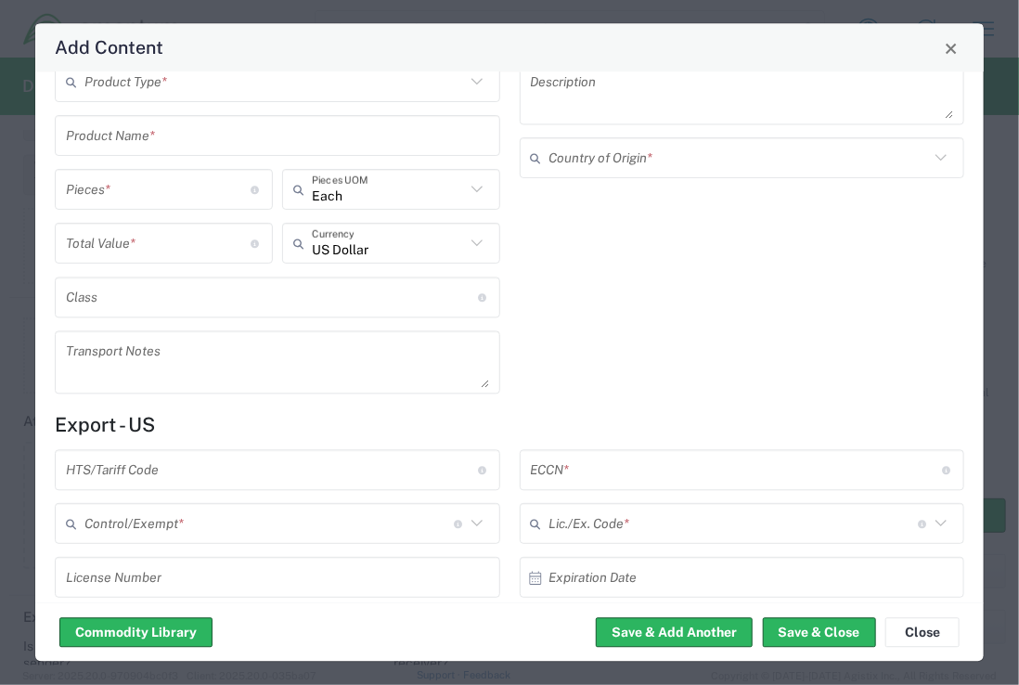
scroll to position [0, 0]
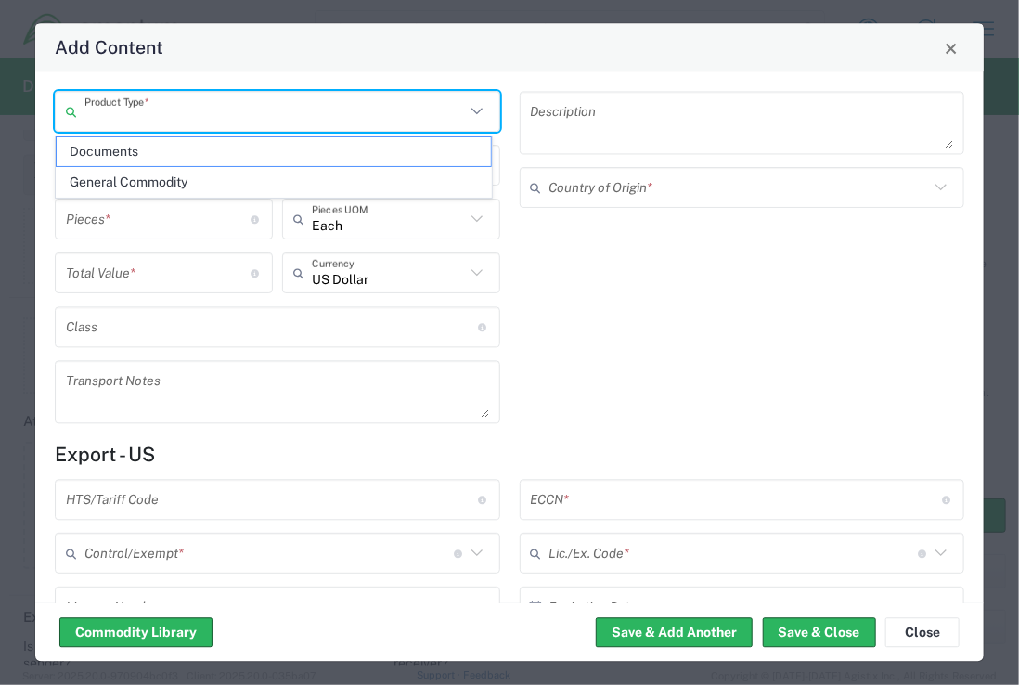
click at [212, 111] on input "text" at bounding box center [274, 112] width 380 height 32
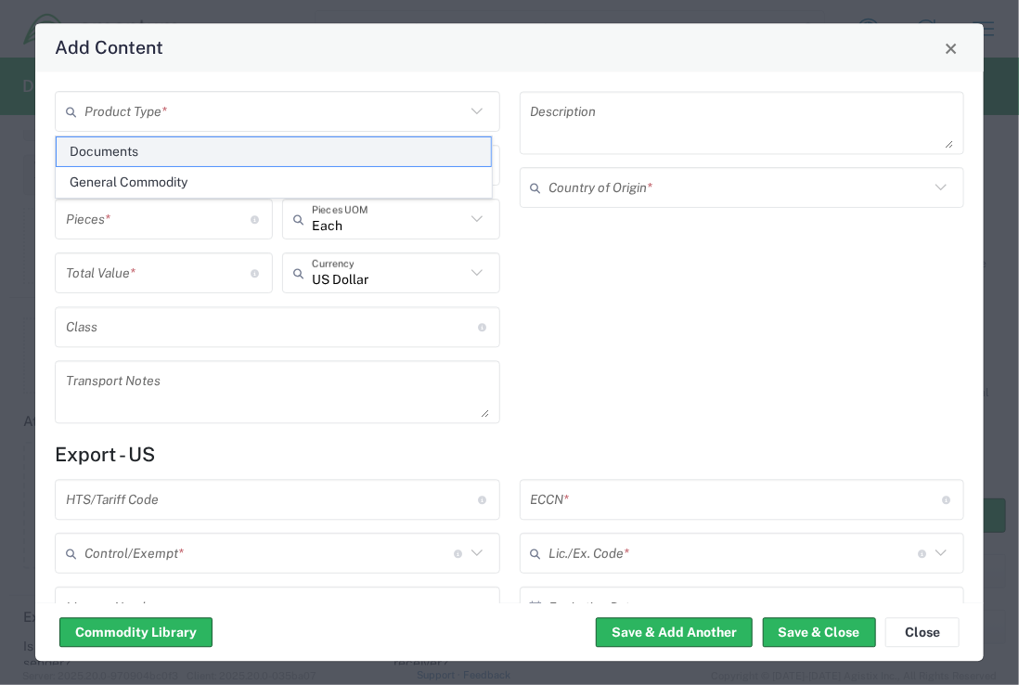
click at [149, 150] on span "Documents" at bounding box center [274, 151] width 434 height 29
type input "Documents"
type input "1"
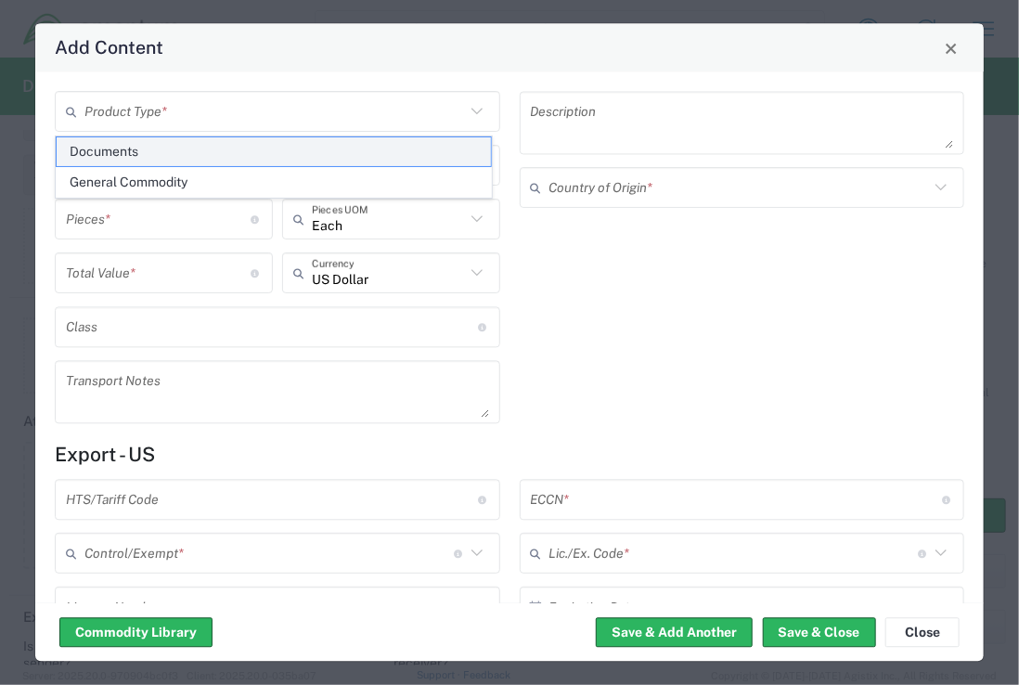
type textarea "Documents"
type input "[GEOGRAPHIC_DATA]"
type input "0000.00.0000"
type input "FTR Exemption"
type input "0000"
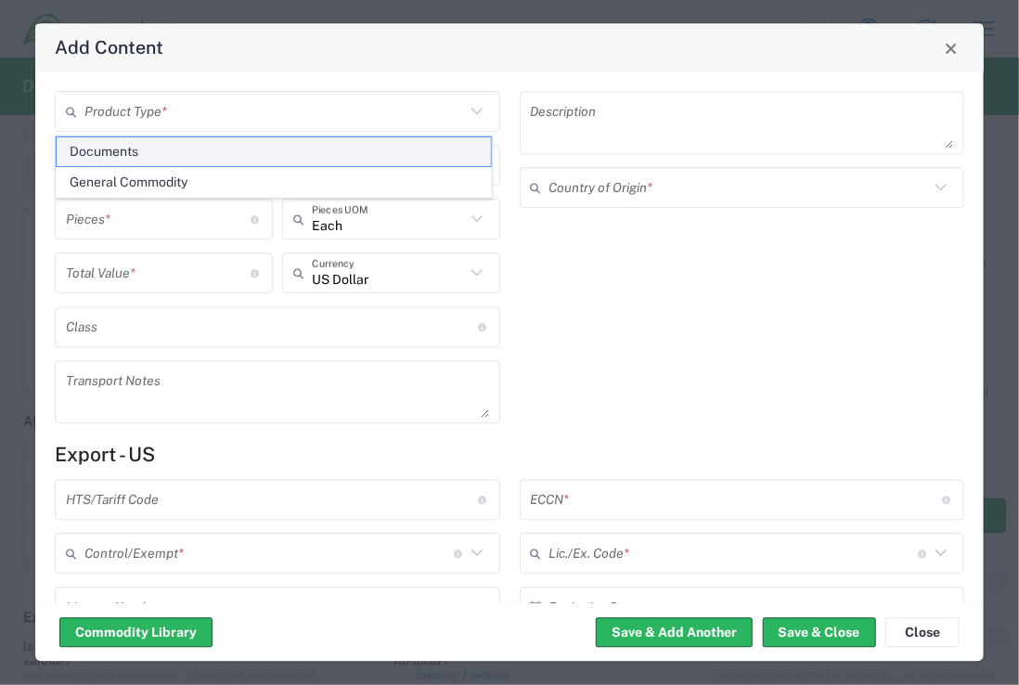
type input "0000.00.0000"
type input "30.37(a)"
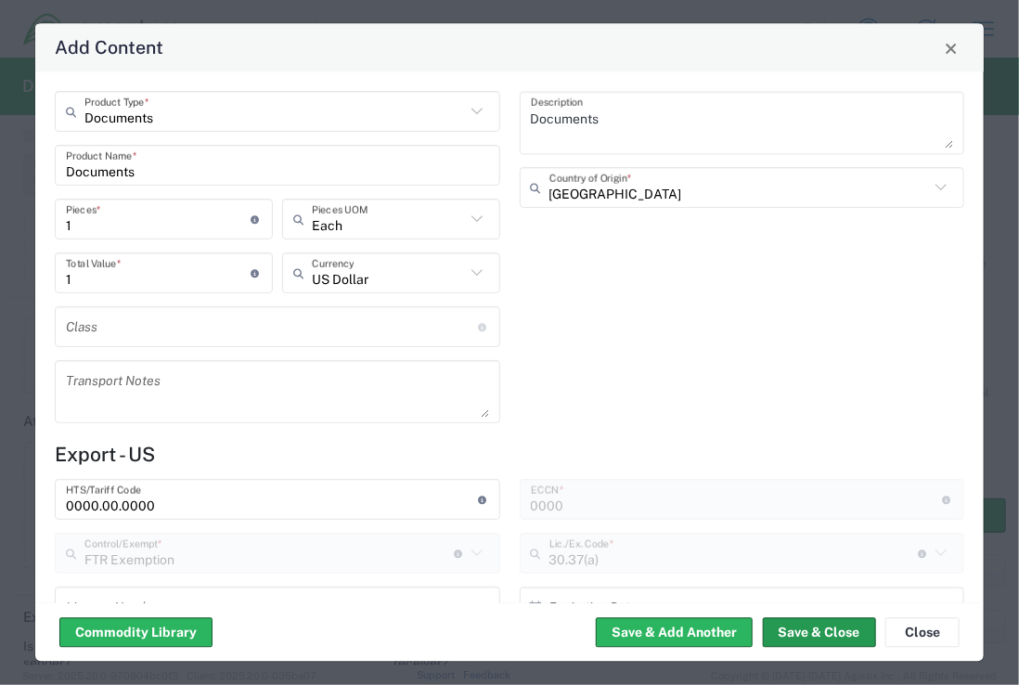
click at [845, 630] on button "Save & Close" at bounding box center [819, 633] width 113 height 30
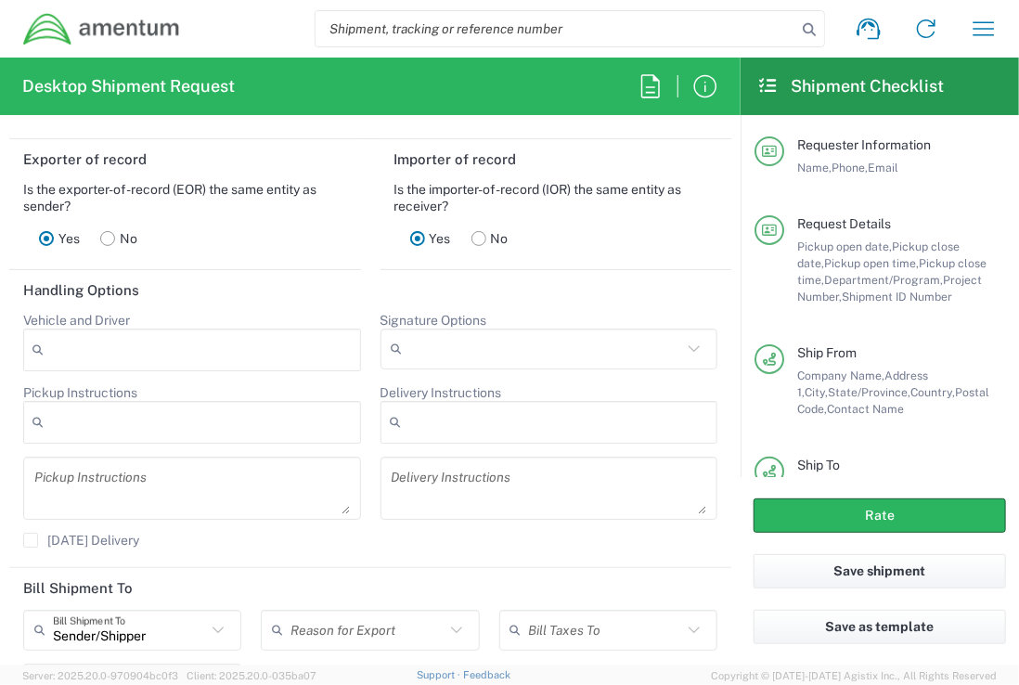
scroll to position [2504, 0]
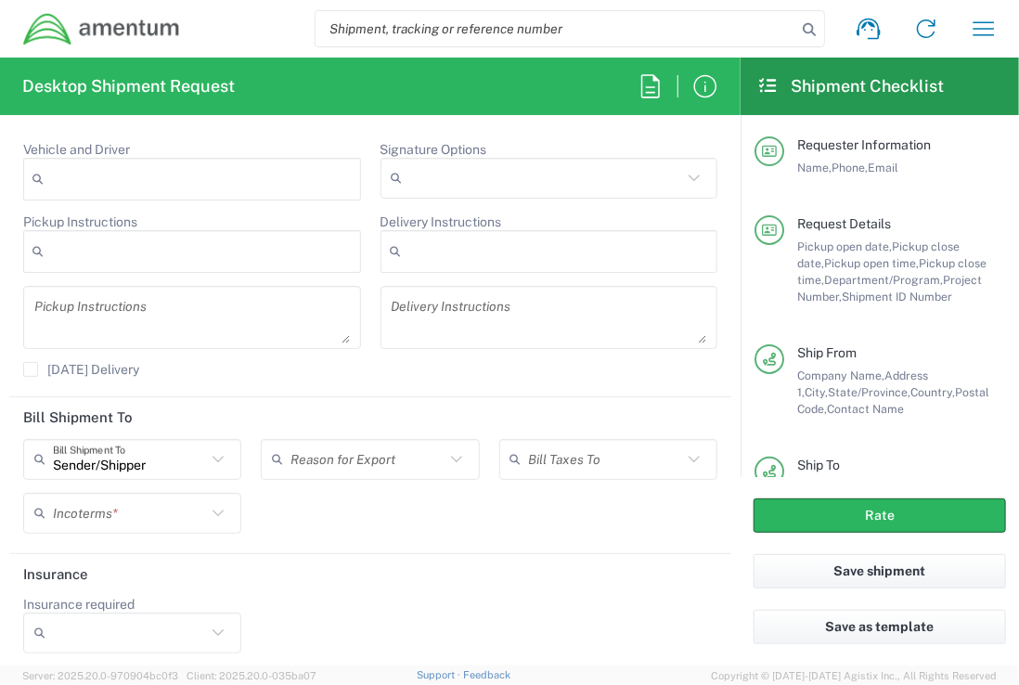
click at [212, 451] on icon at bounding box center [218, 459] width 24 height 24
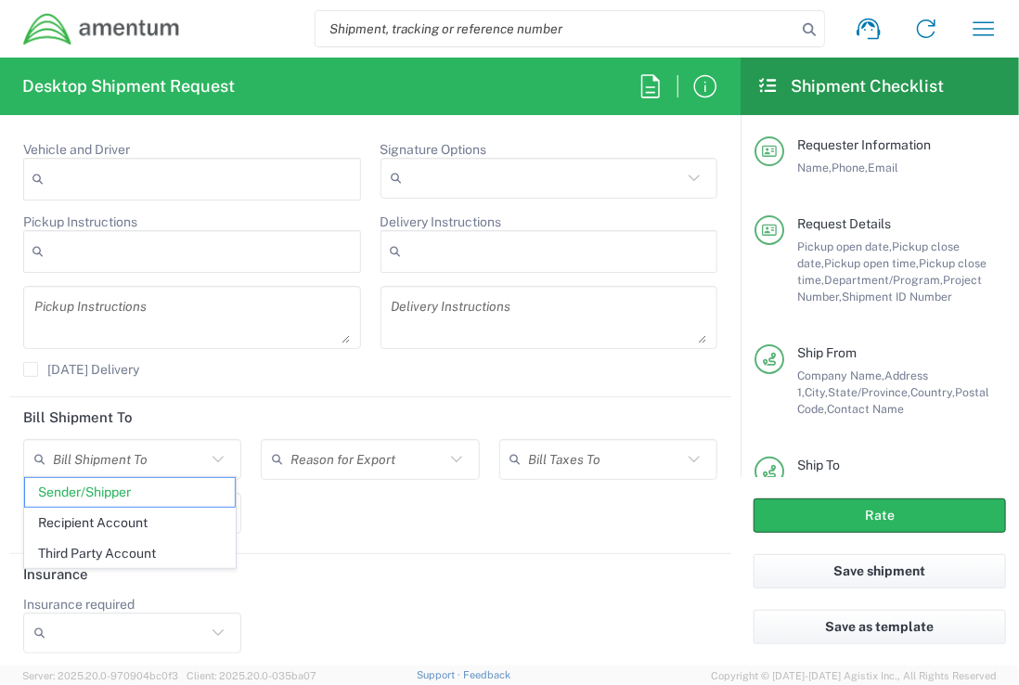
click at [455, 518] on div "Bill Shipment To Sender/Shipper Recipient Account Third Party Account Reason fo…" at bounding box center [371, 493] width 714 height 108
type input "Sender/Shipper"
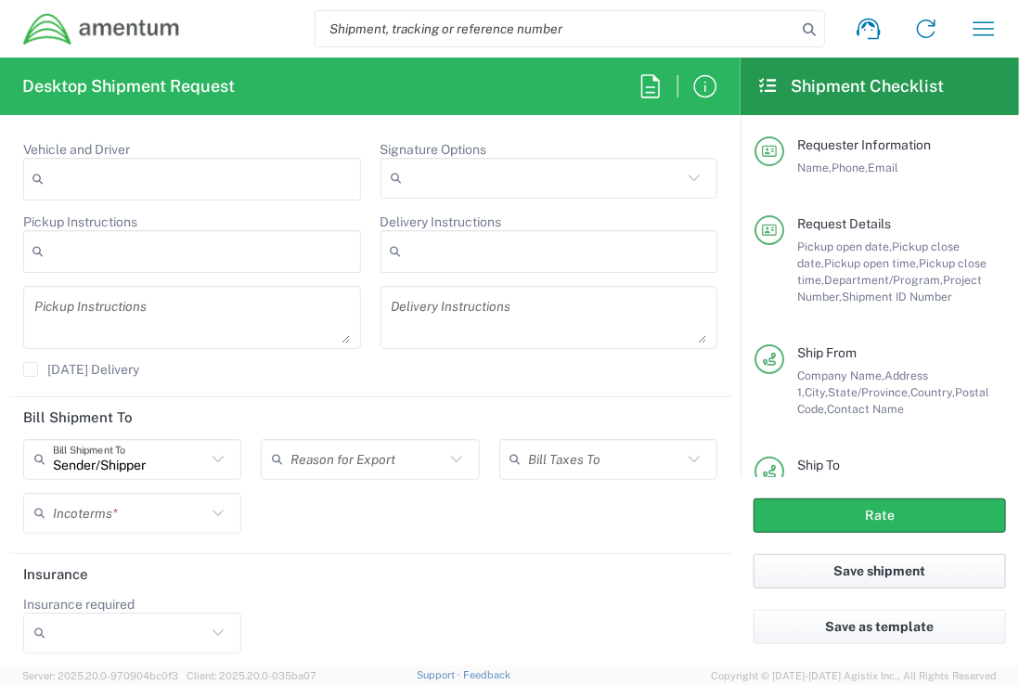
click at [880, 573] on button "Save shipment" at bounding box center [879, 571] width 252 height 34
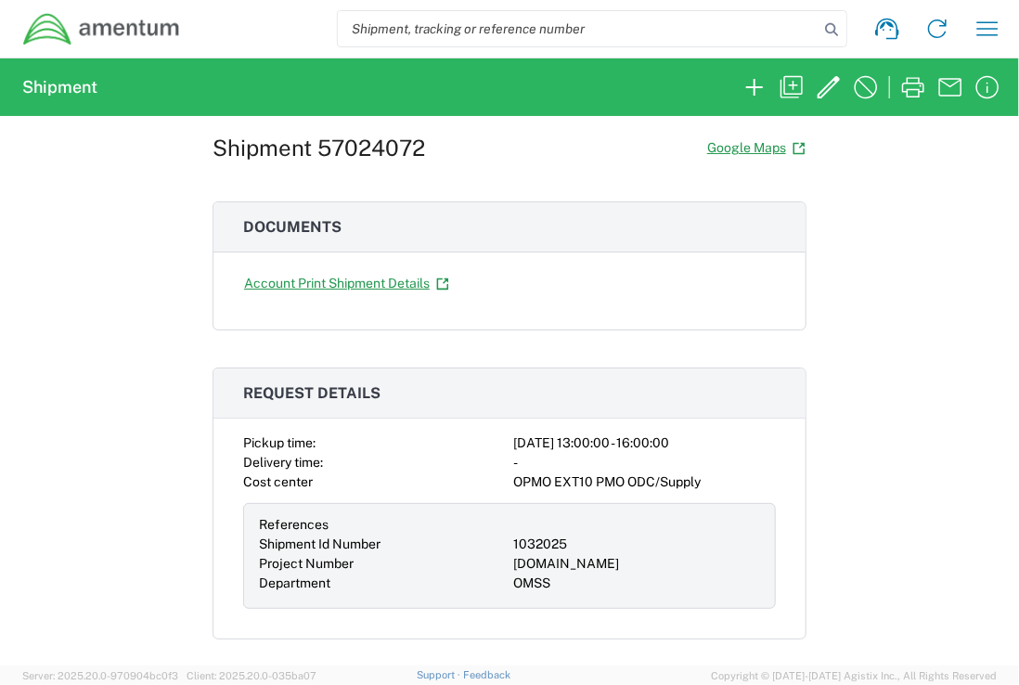
scroll to position [22, 0]
